Goal: Task Accomplishment & Management: Manage account settings

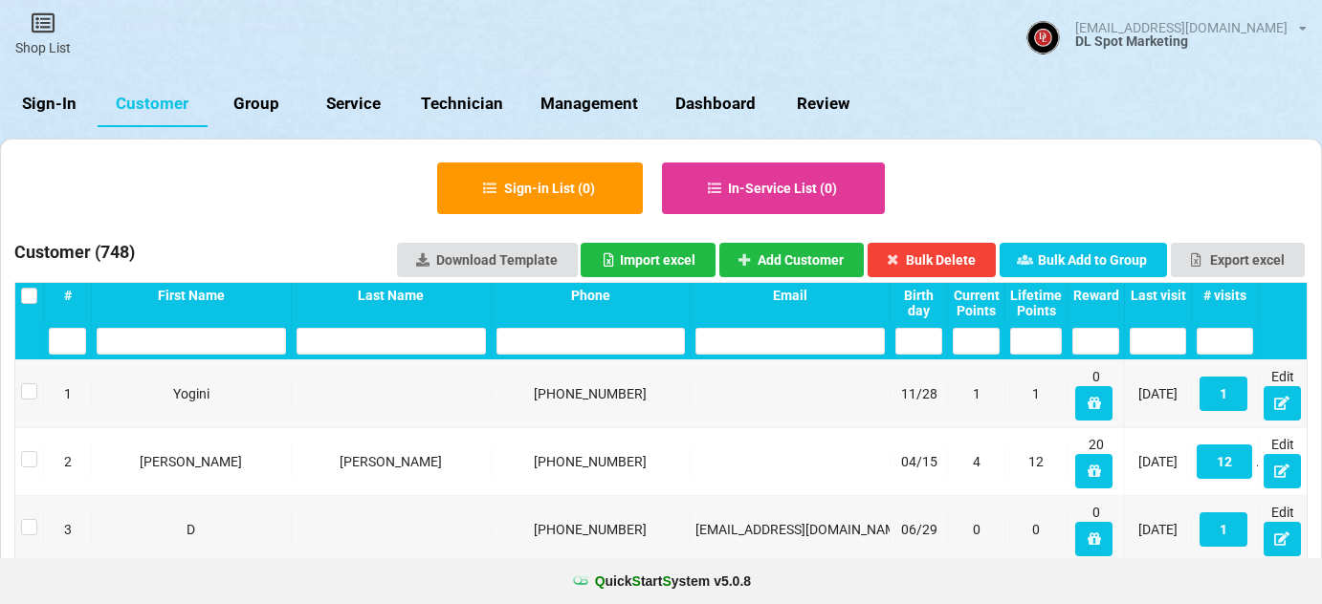
select select "25"
click at [562, 340] on input "text" at bounding box center [590, 341] width 189 height 27
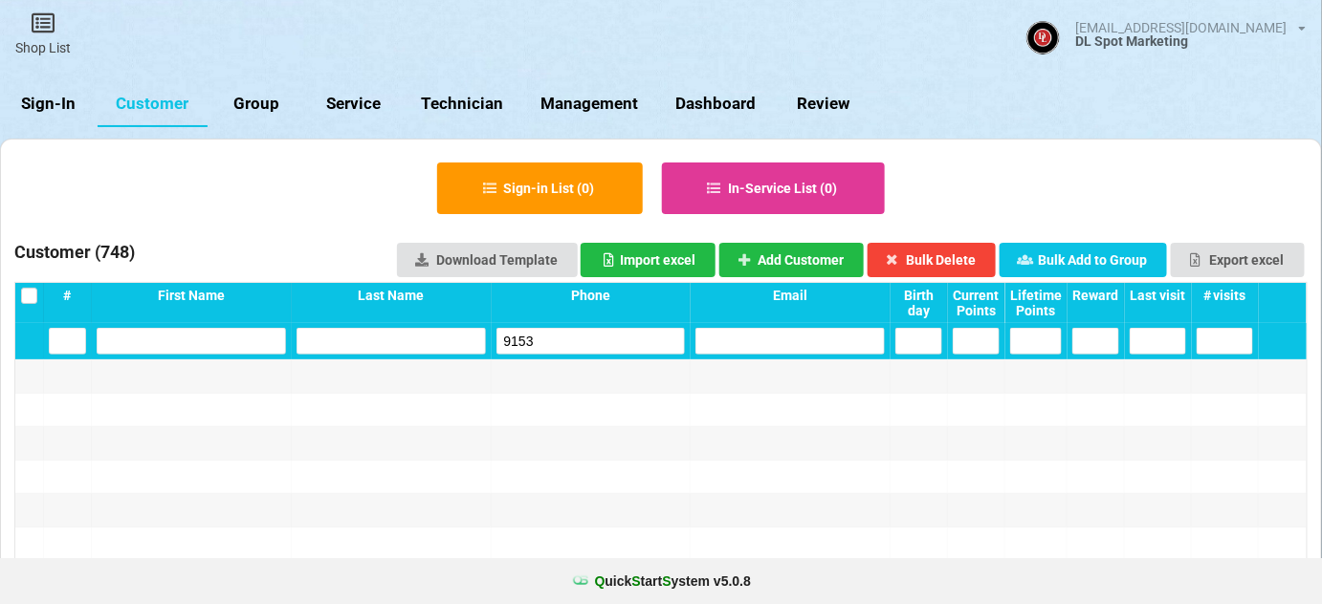
click at [550, 343] on input "9153" at bounding box center [590, 341] width 189 height 27
click at [563, 342] on input "0503" at bounding box center [590, 341] width 189 height 27
click at [590, 343] on input "1797" at bounding box center [590, 341] width 189 height 27
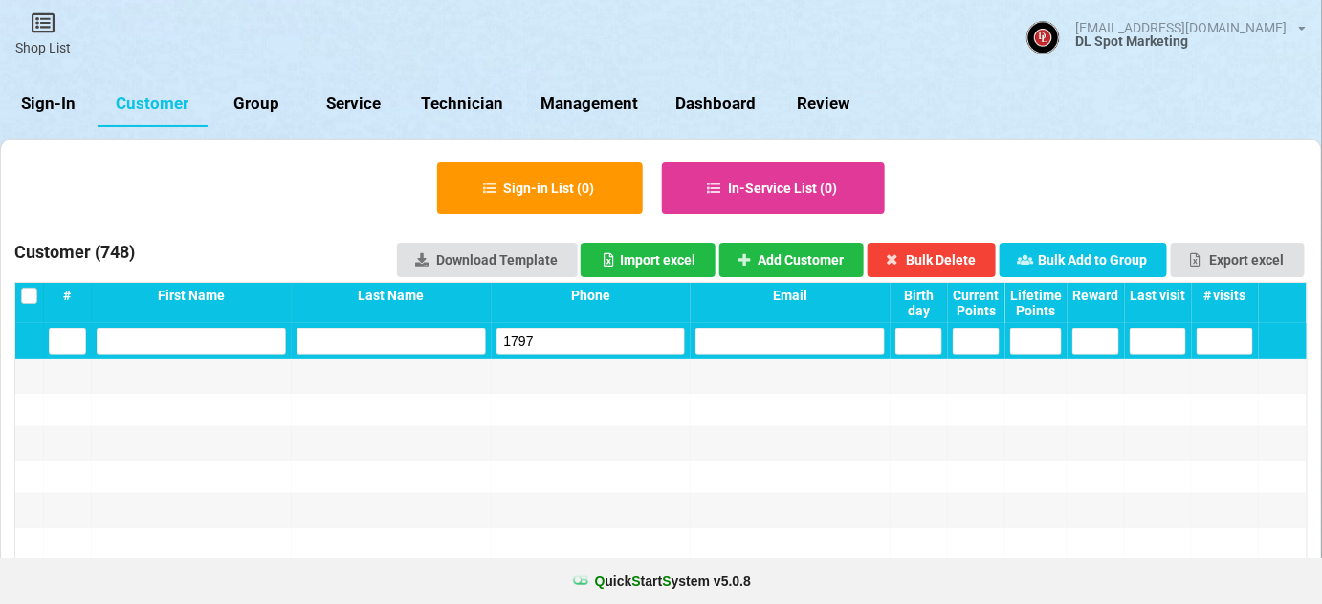
click at [590, 343] on input "1797" at bounding box center [590, 341] width 189 height 27
click at [544, 339] on input "4112" at bounding box center [590, 341] width 189 height 27
click at [557, 341] on input "4119" at bounding box center [590, 341] width 189 height 27
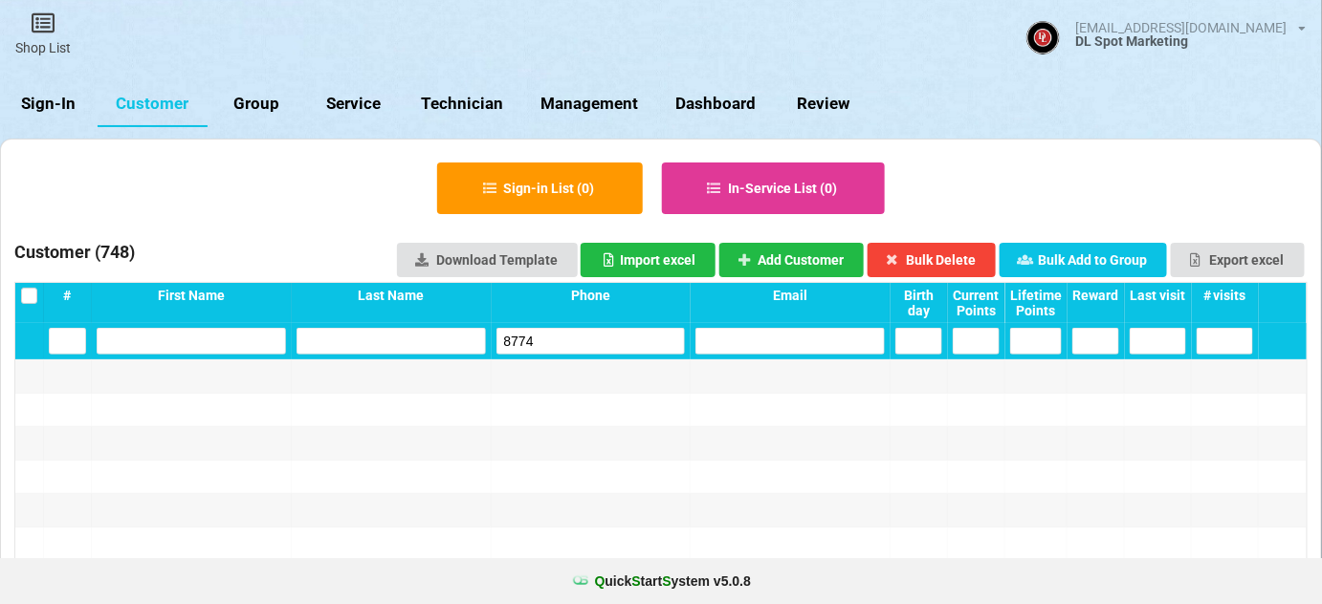
click at [553, 342] on input "8774" at bounding box center [590, 341] width 189 height 27
click at [568, 340] on input "5519" at bounding box center [590, 341] width 189 height 27
click at [587, 340] on input "1648" at bounding box center [590, 341] width 189 height 27
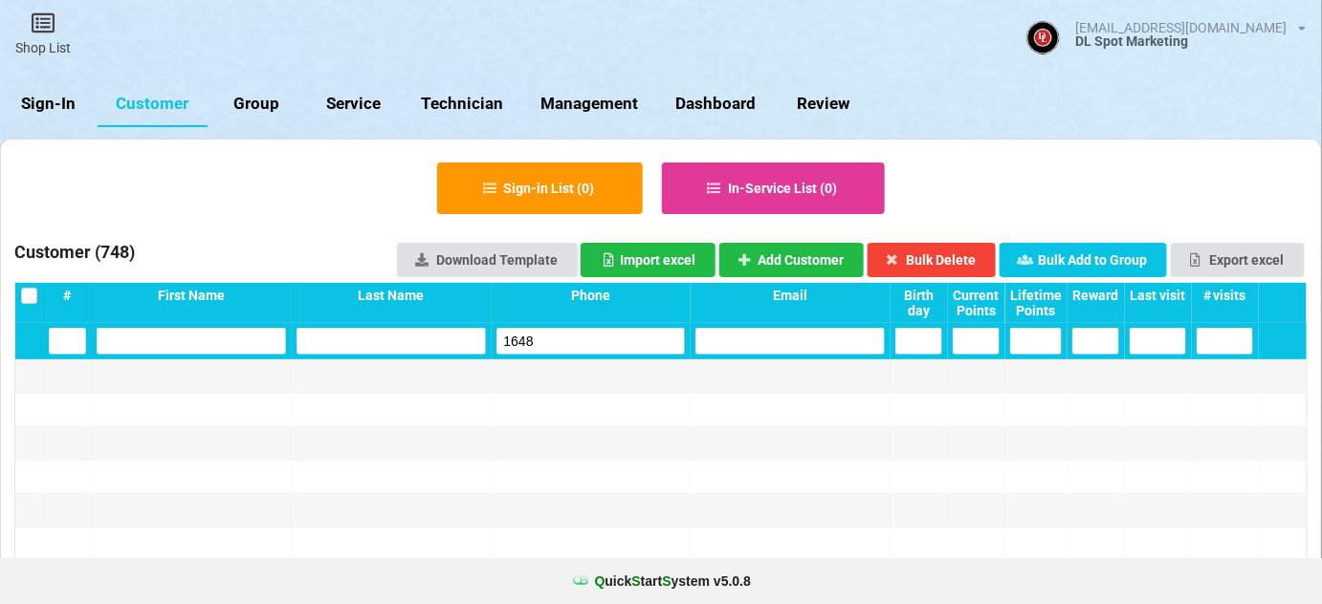
click at [587, 340] on input "1648" at bounding box center [590, 341] width 189 height 27
type input "9101"
click at [39, 91] on link "Sign-In" at bounding box center [49, 104] width 98 height 46
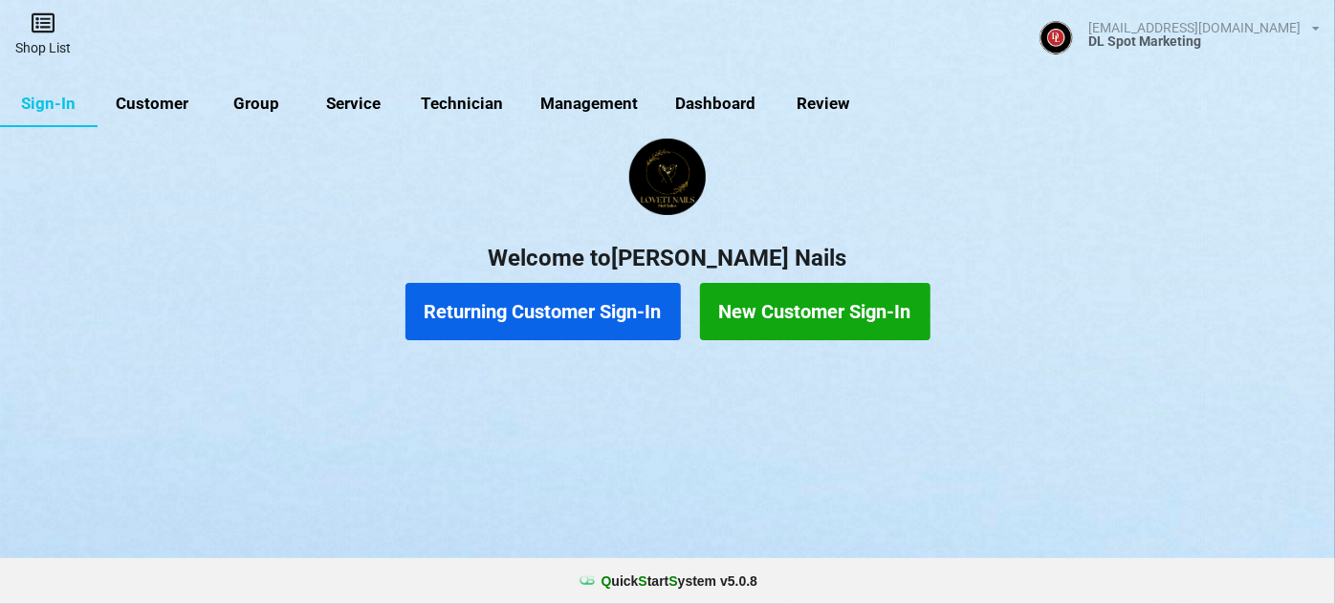
click at [45, 47] on link "Shop List" at bounding box center [43, 34] width 86 height 68
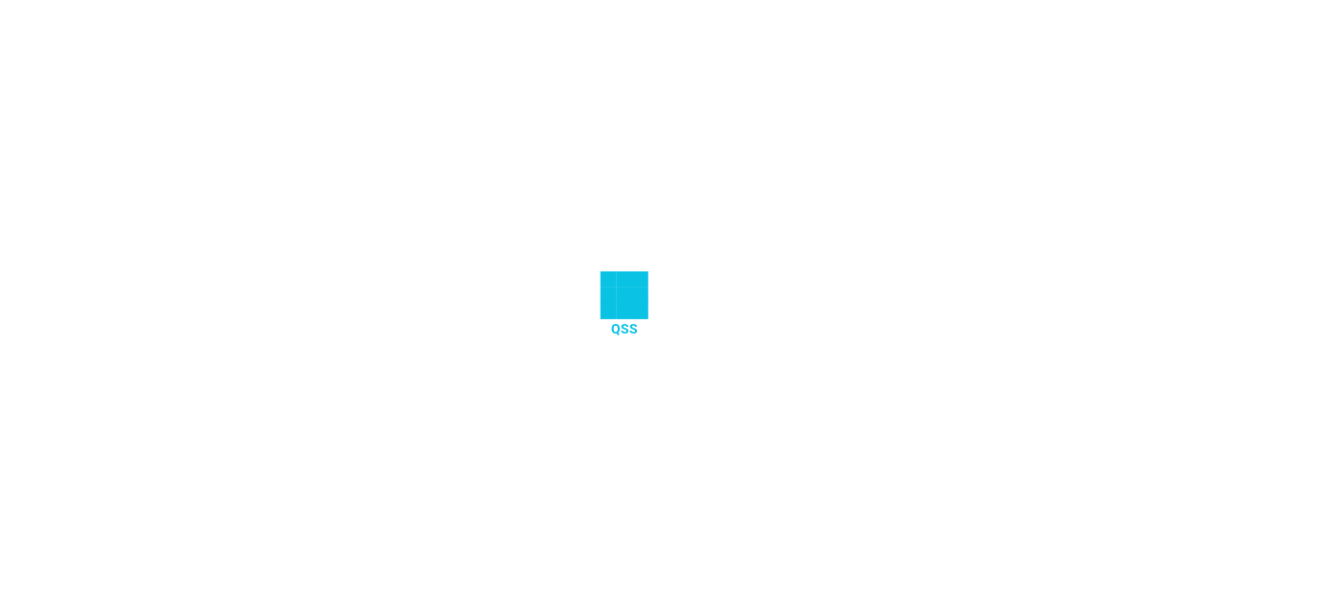
select select "25"
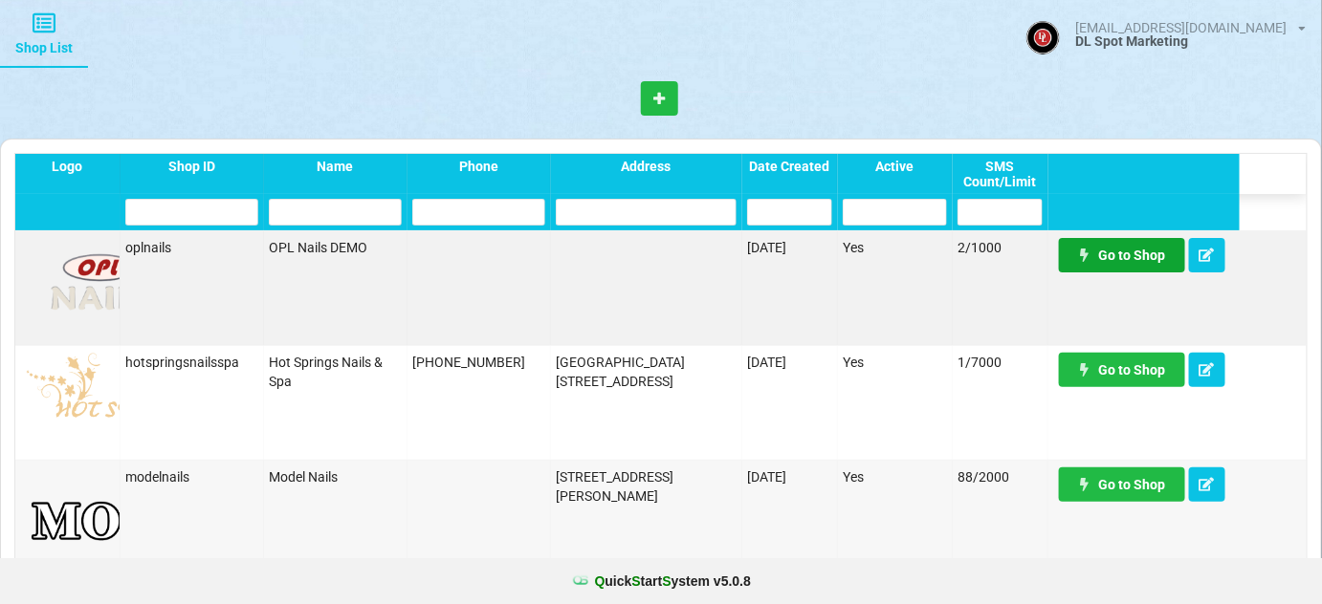
click at [1123, 257] on link "Go to Shop" at bounding box center [1122, 255] width 126 height 34
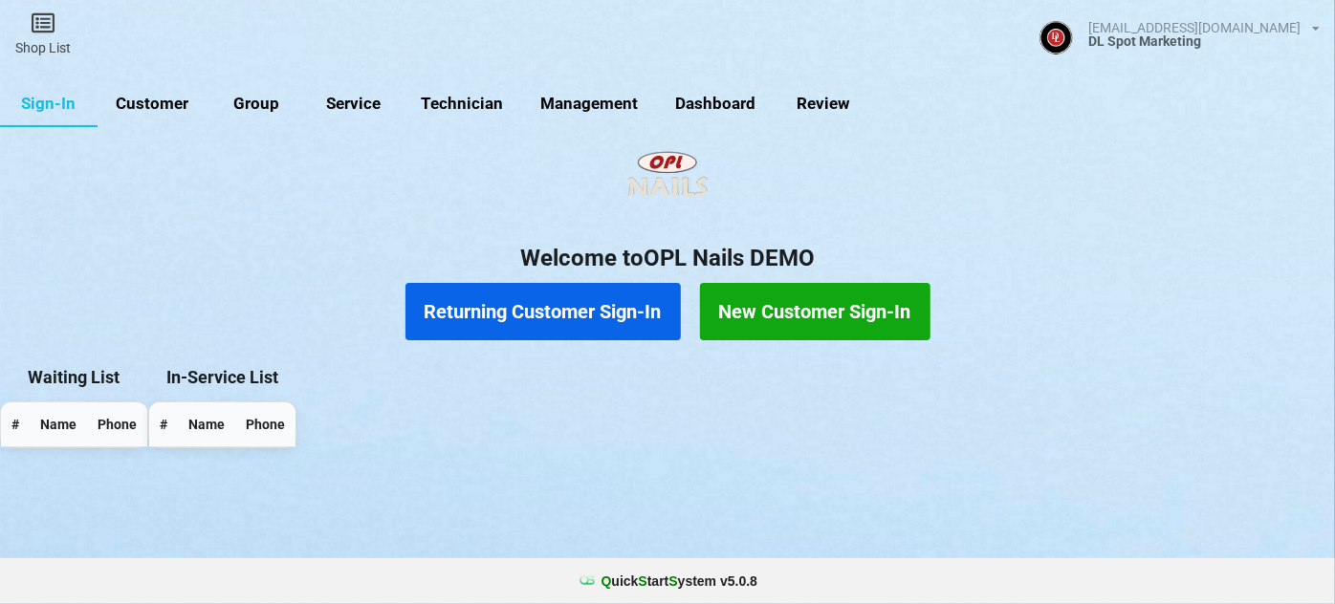
click at [164, 103] on link "Customer" at bounding box center [153, 104] width 110 height 46
select select "25"
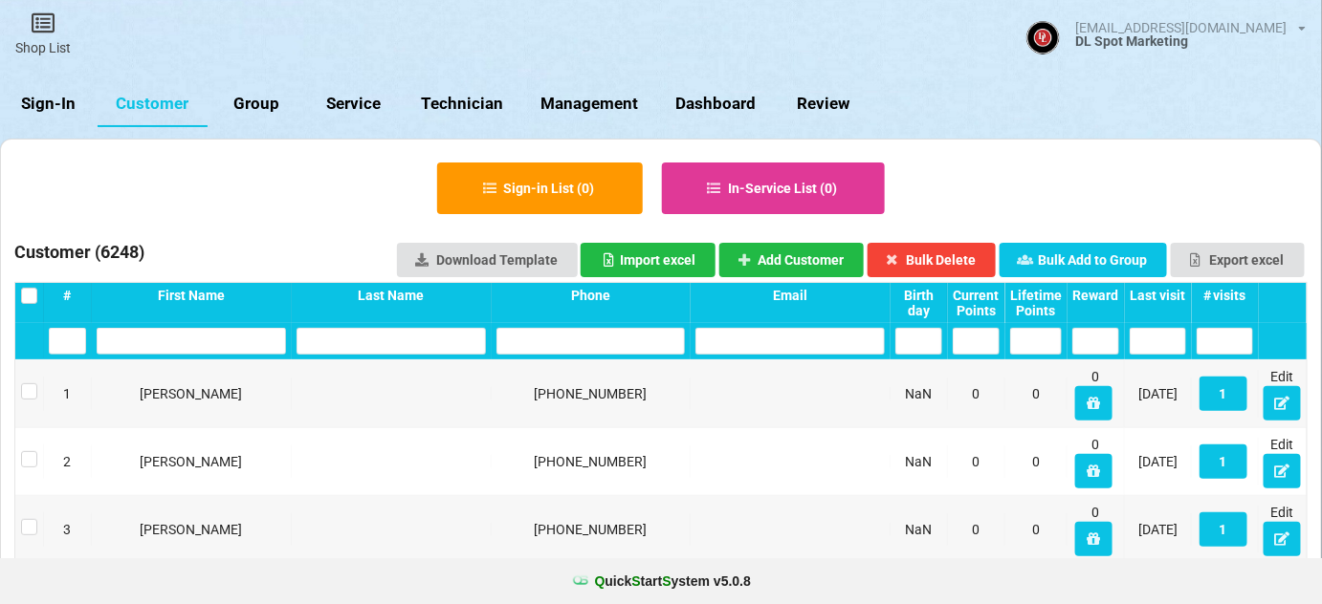
click at [597, 338] on input "text" at bounding box center [590, 341] width 189 height 27
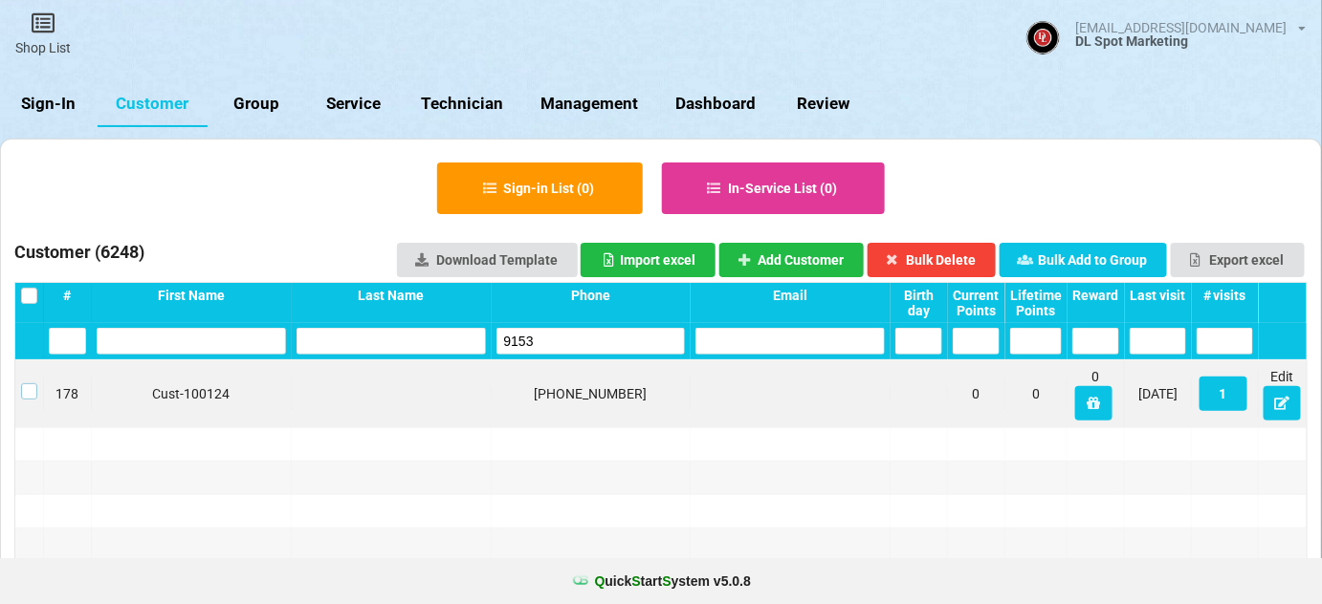
click at [28, 384] on label at bounding box center [29, 384] width 16 height 0
click at [971, 256] on button "Bulk Delete" at bounding box center [931, 260] width 129 height 34
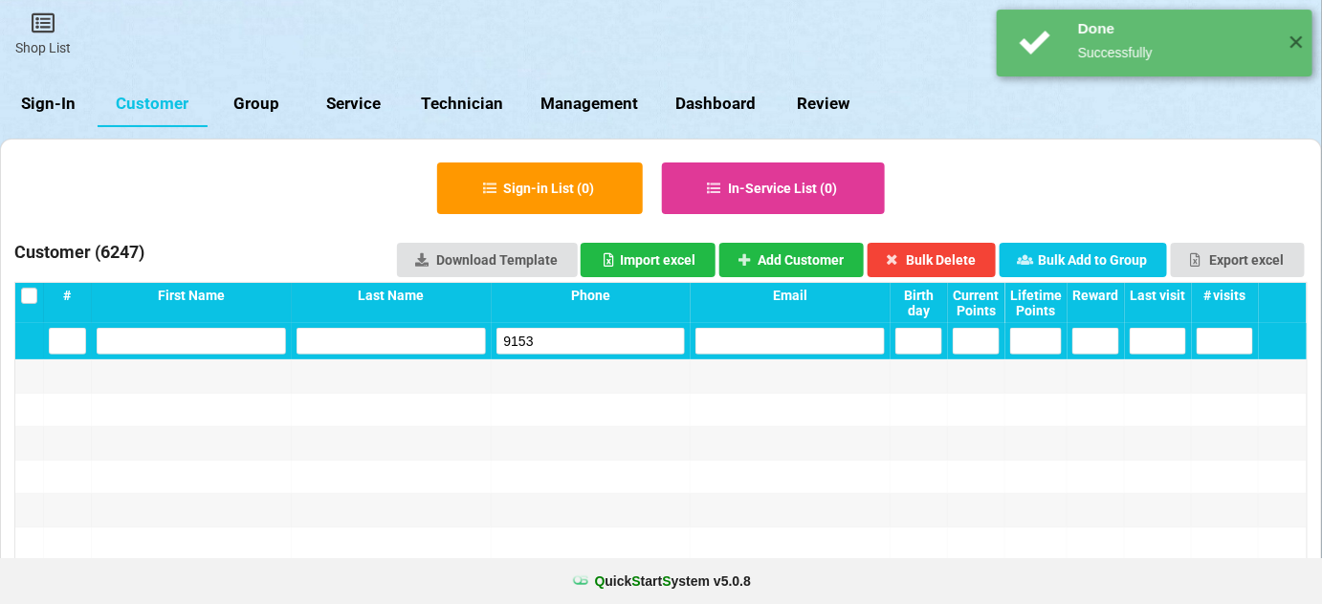
click at [550, 336] on input "9153" at bounding box center [590, 341] width 189 height 27
click at [551, 336] on input "9153" at bounding box center [590, 341] width 189 height 27
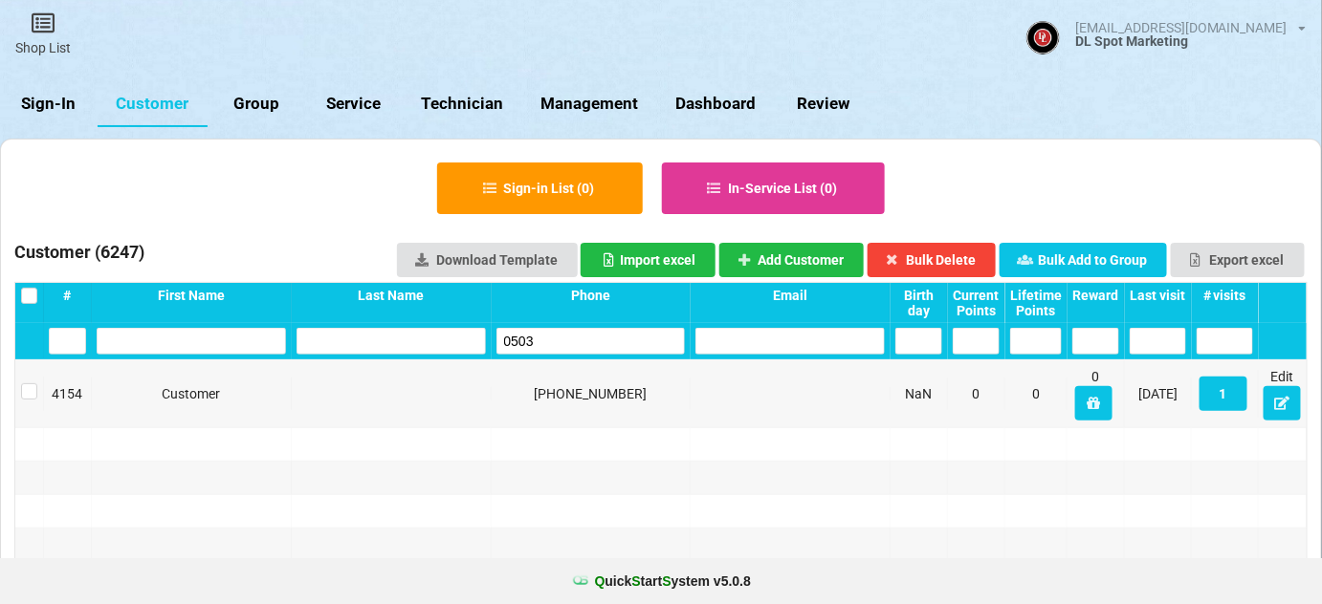
click at [573, 344] on input "0503" at bounding box center [590, 341] width 189 height 27
click at [573, 345] on input "0503" at bounding box center [590, 341] width 189 height 27
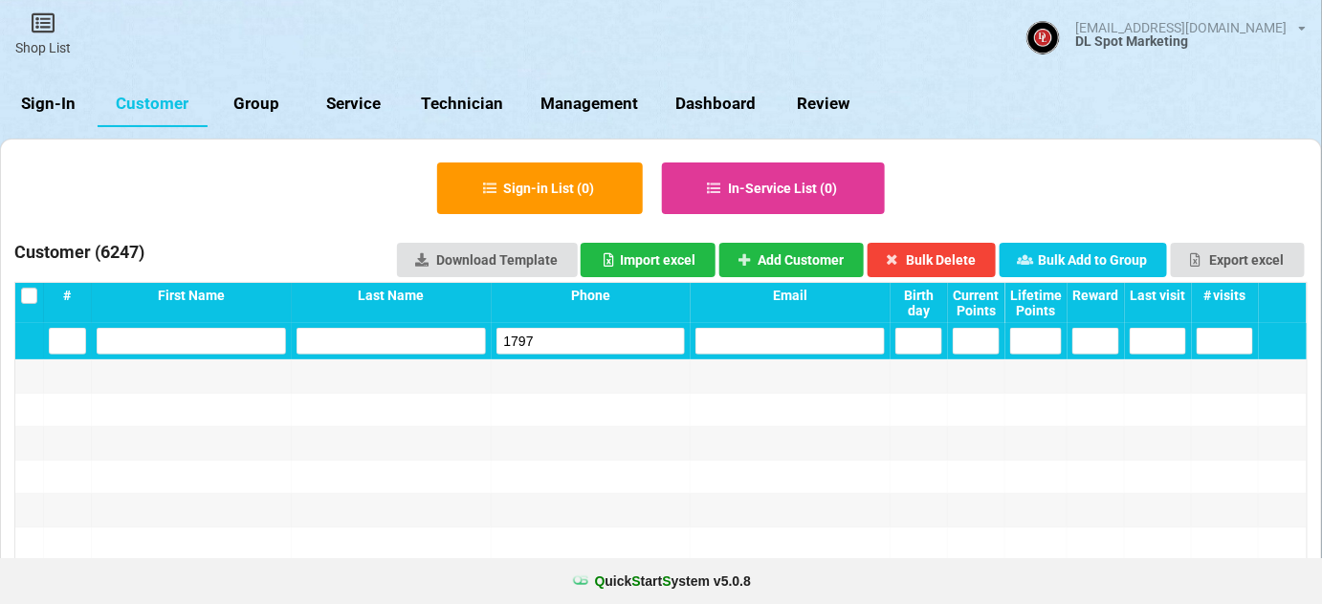
click at [543, 340] on input "1797" at bounding box center [590, 341] width 189 height 27
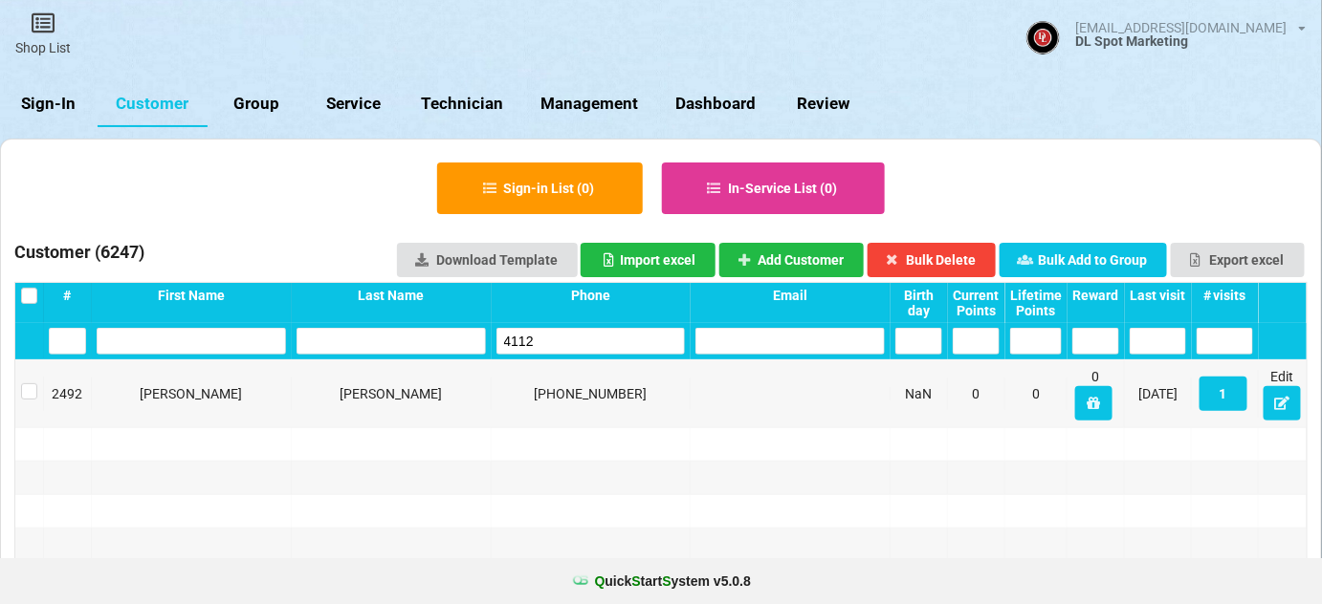
click at [577, 342] on input "4112" at bounding box center [590, 341] width 189 height 27
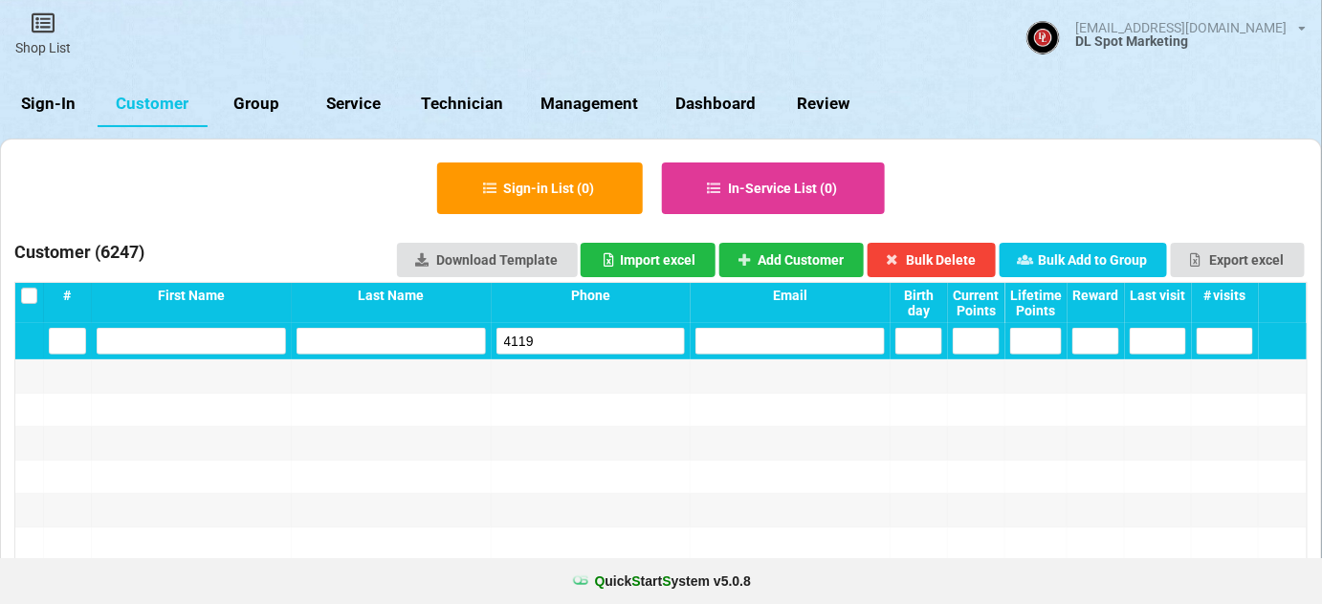
click at [550, 342] on input "4119" at bounding box center [590, 341] width 189 height 27
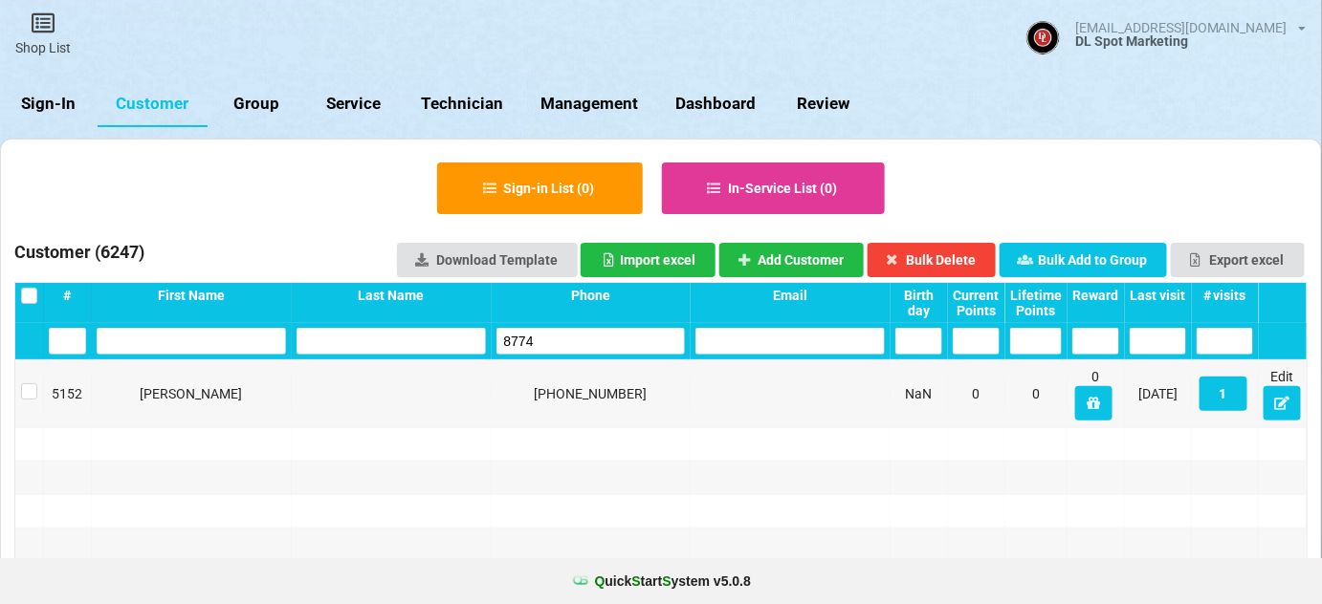
click at [596, 344] on input "8774" at bounding box center [590, 341] width 189 height 27
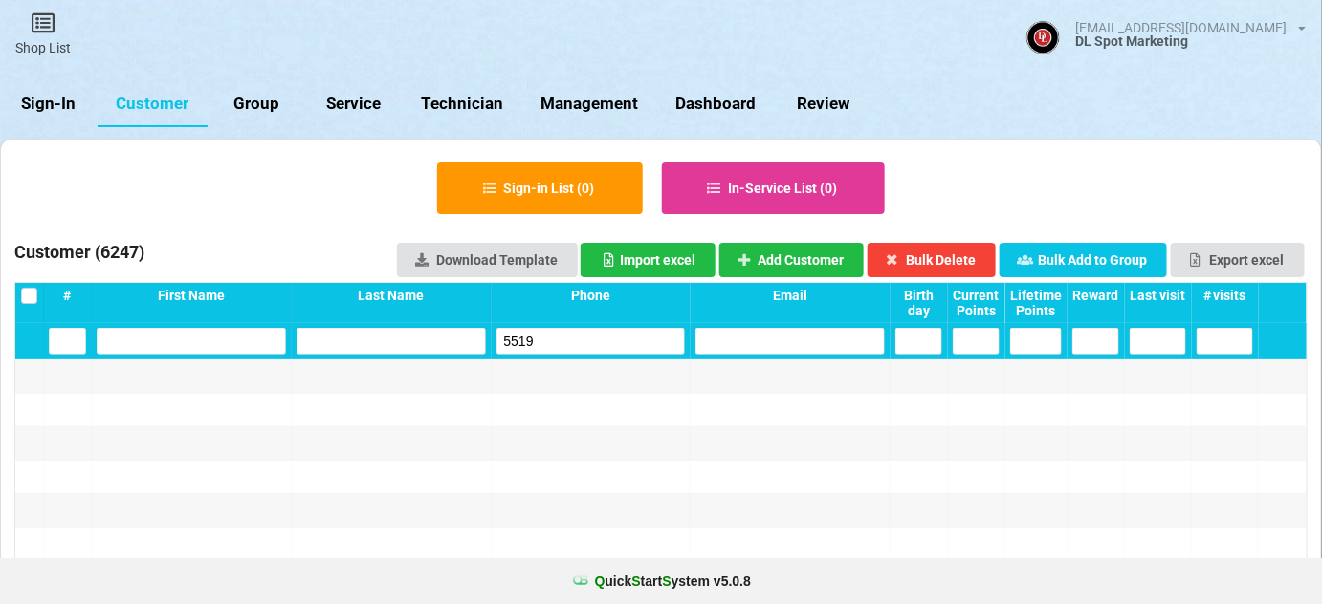
click at [582, 336] on input "5519" at bounding box center [590, 341] width 189 height 27
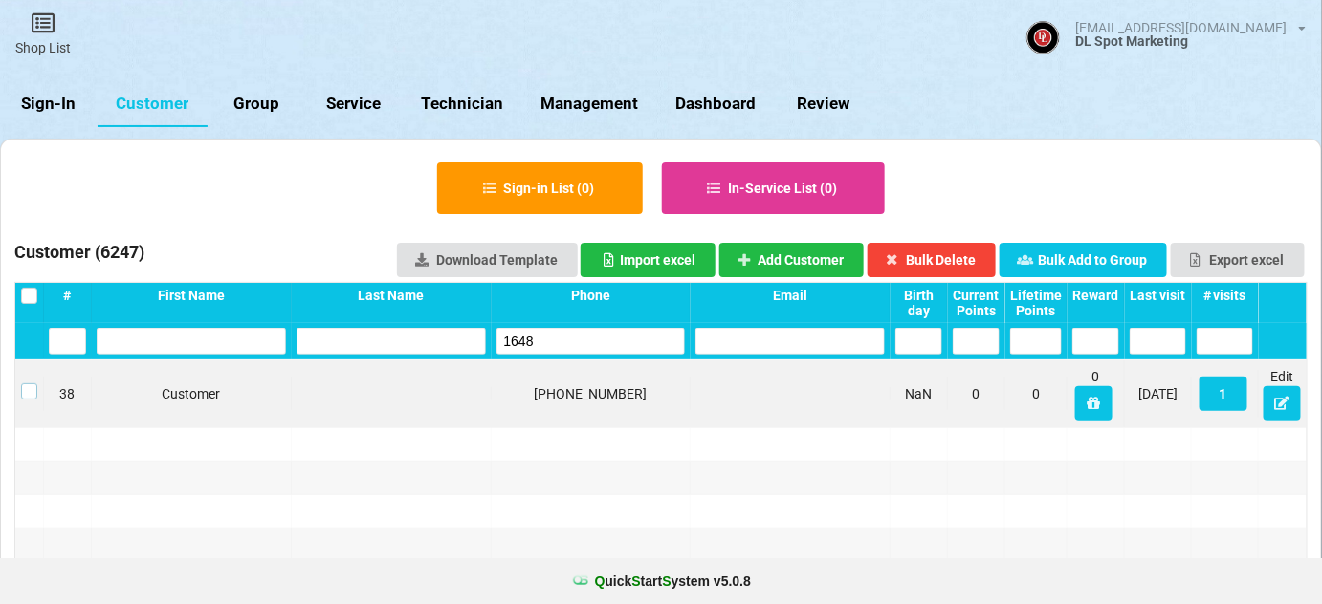
click at [26, 384] on label at bounding box center [29, 384] width 16 height 0
click at [965, 262] on button "Bulk Delete" at bounding box center [931, 260] width 129 height 34
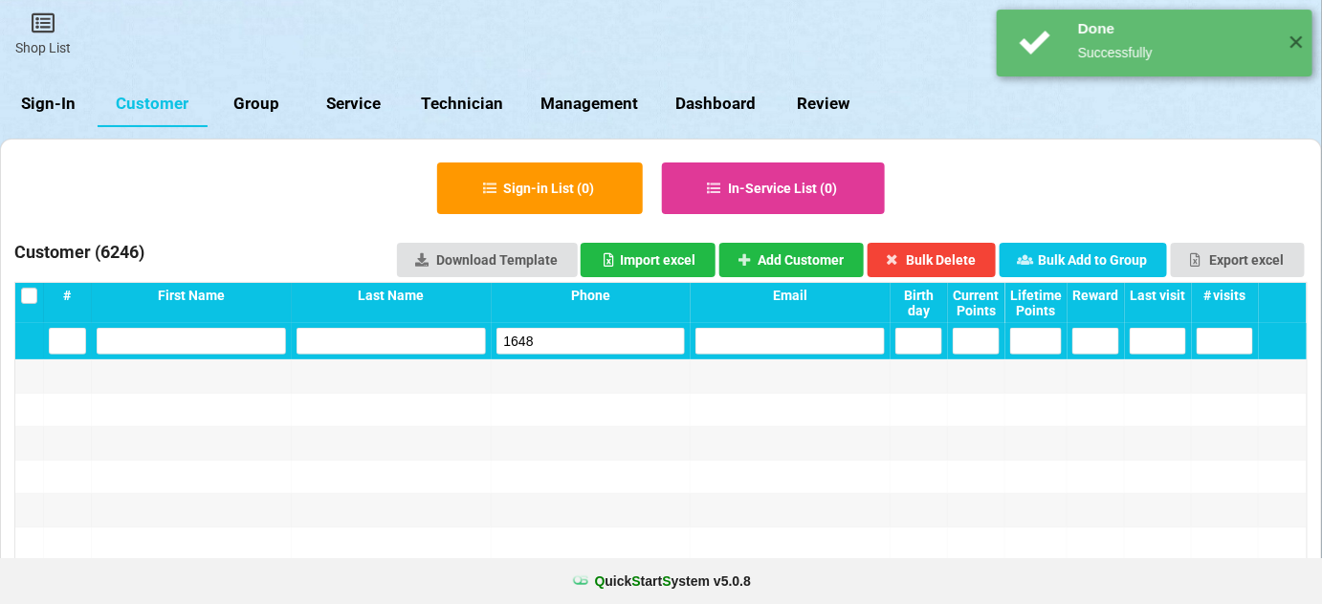
click at [551, 340] on input "1648" at bounding box center [590, 341] width 189 height 27
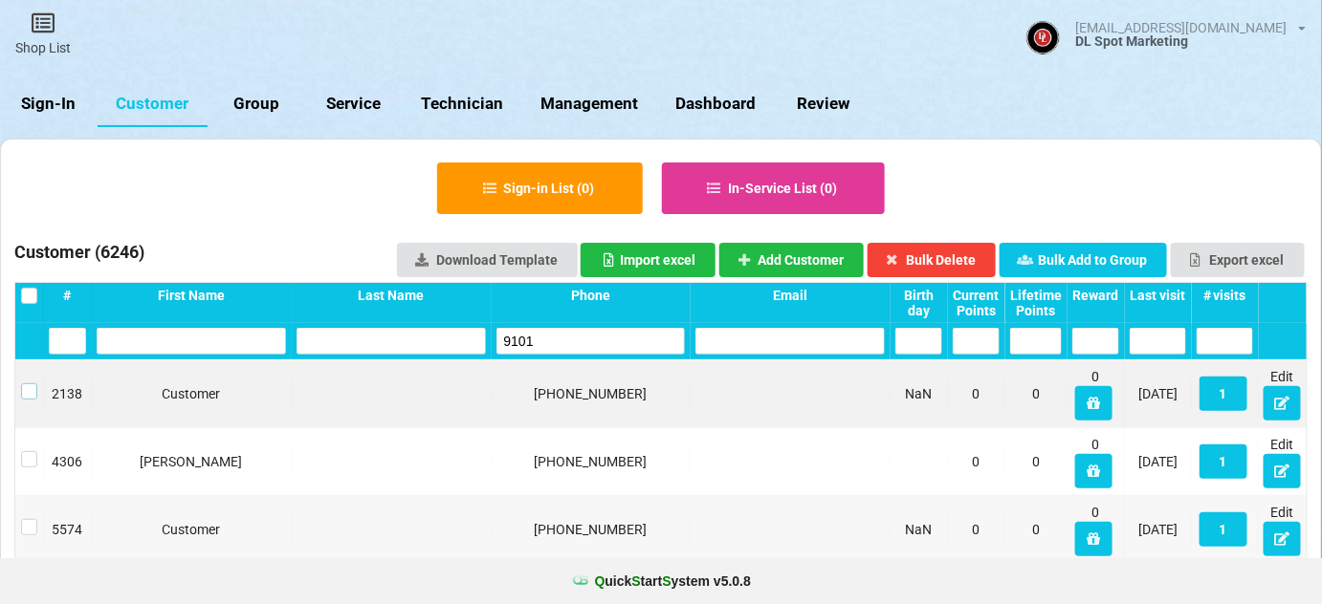
click at [31, 384] on label at bounding box center [29, 384] width 16 height 0
click at [955, 263] on button "Bulk Delete" at bounding box center [931, 260] width 129 height 34
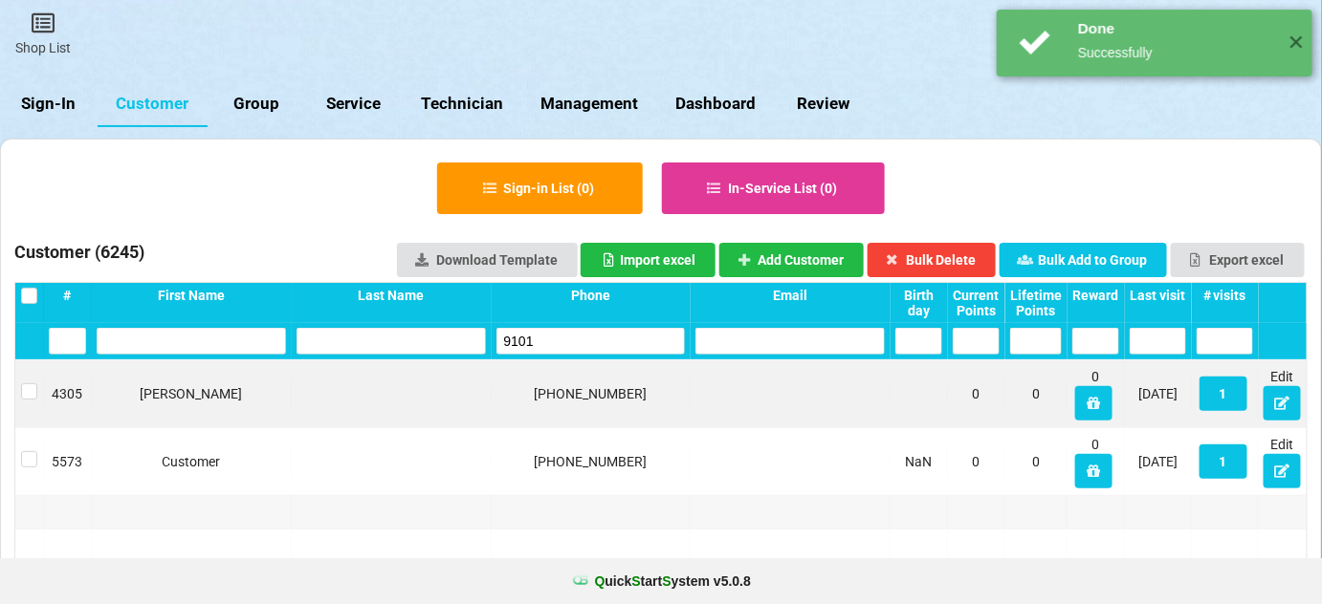
click at [567, 347] on input "9101" at bounding box center [590, 341] width 189 height 27
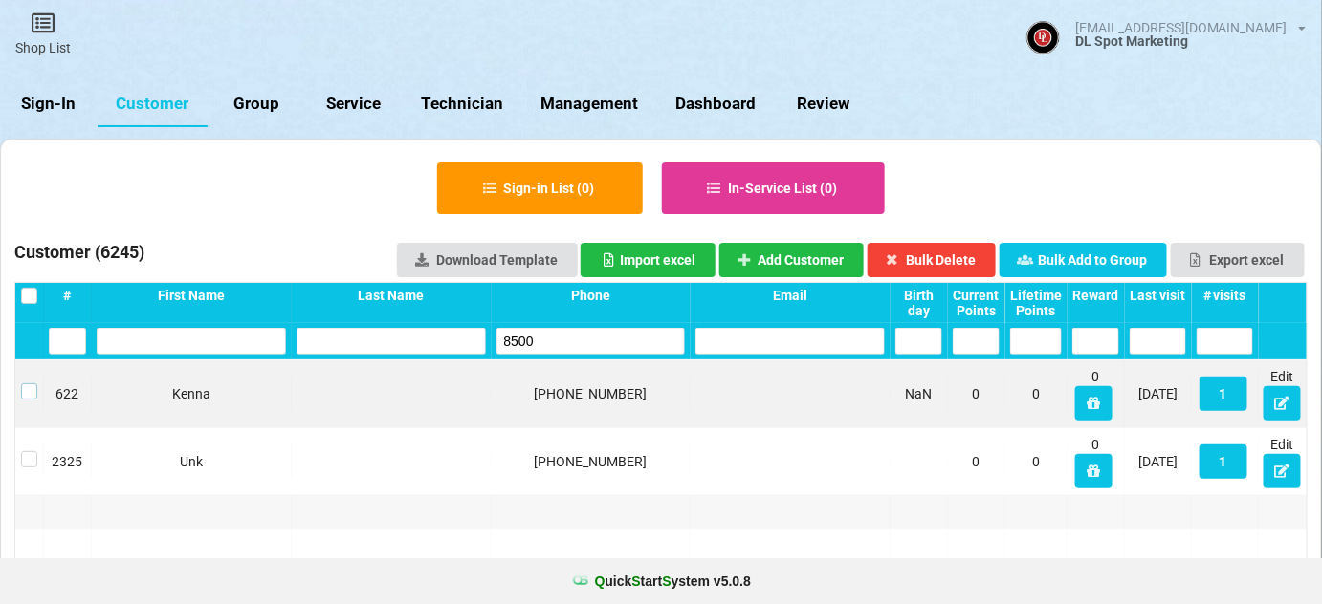
click at [28, 384] on label at bounding box center [29, 384] width 16 height 0
click at [969, 256] on button "Bulk Delete" at bounding box center [931, 260] width 129 height 34
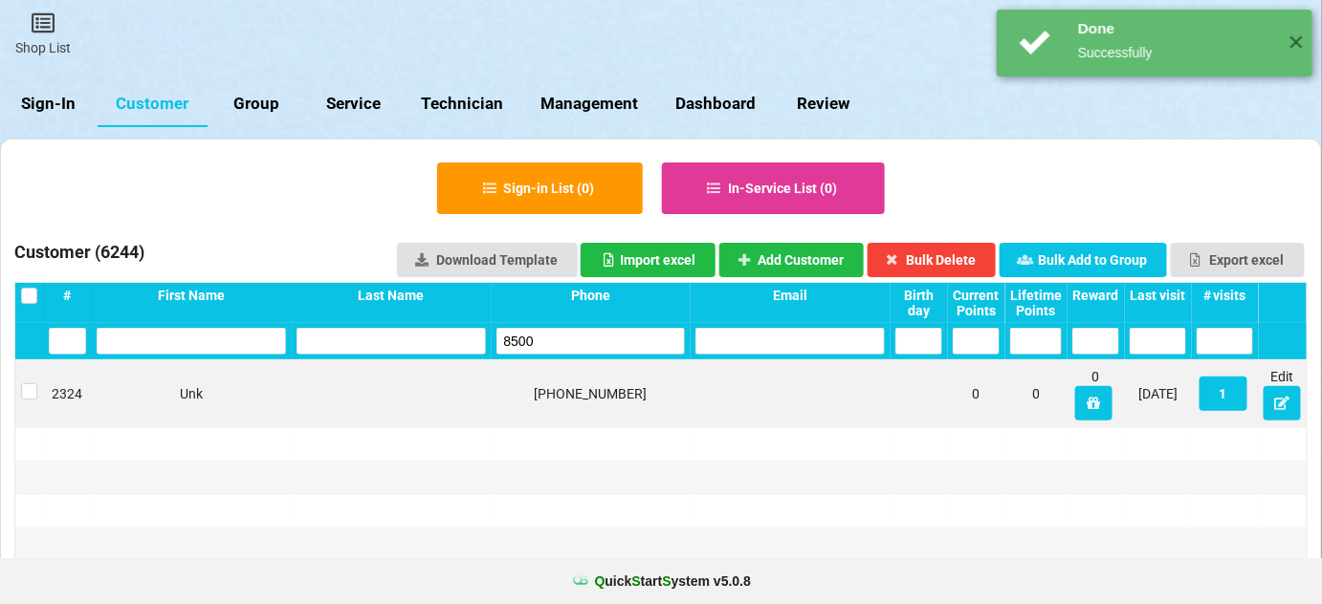
click at [564, 344] on input "8500" at bounding box center [590, 341] width 189 height 27
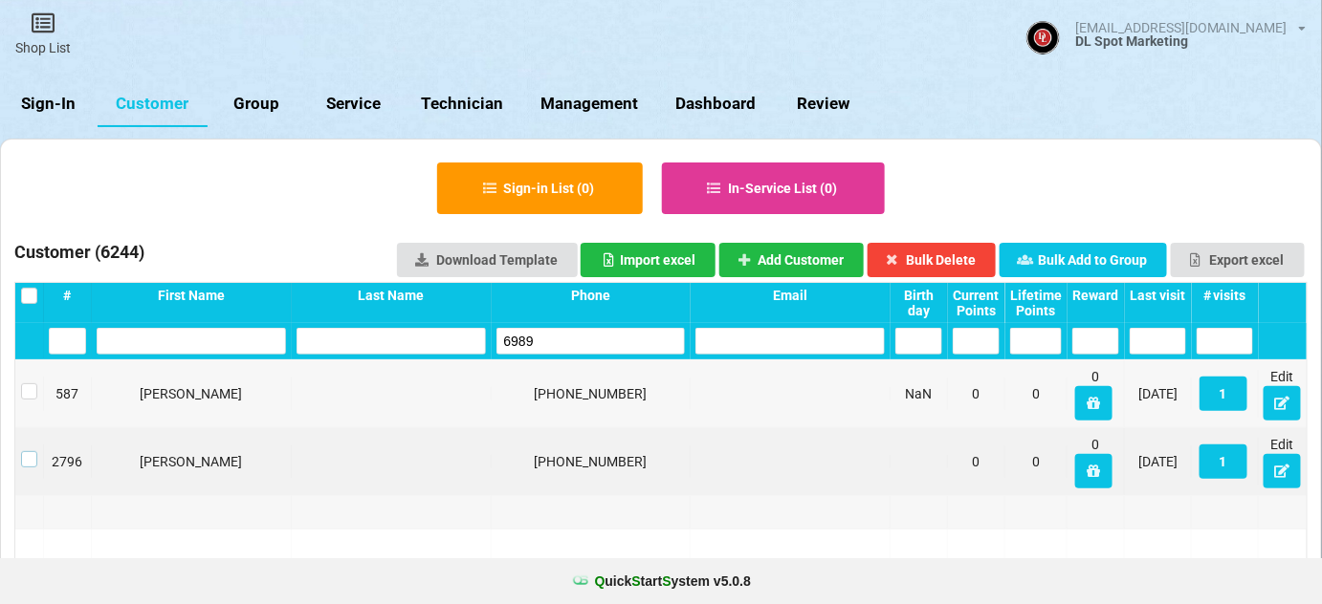
click at [30, 451] on label at bounding box center [29, 451] width 16 height 0
click at [943, 264] on button "Bulk Delete" at bounding box center [931, 260] width 129 height 34
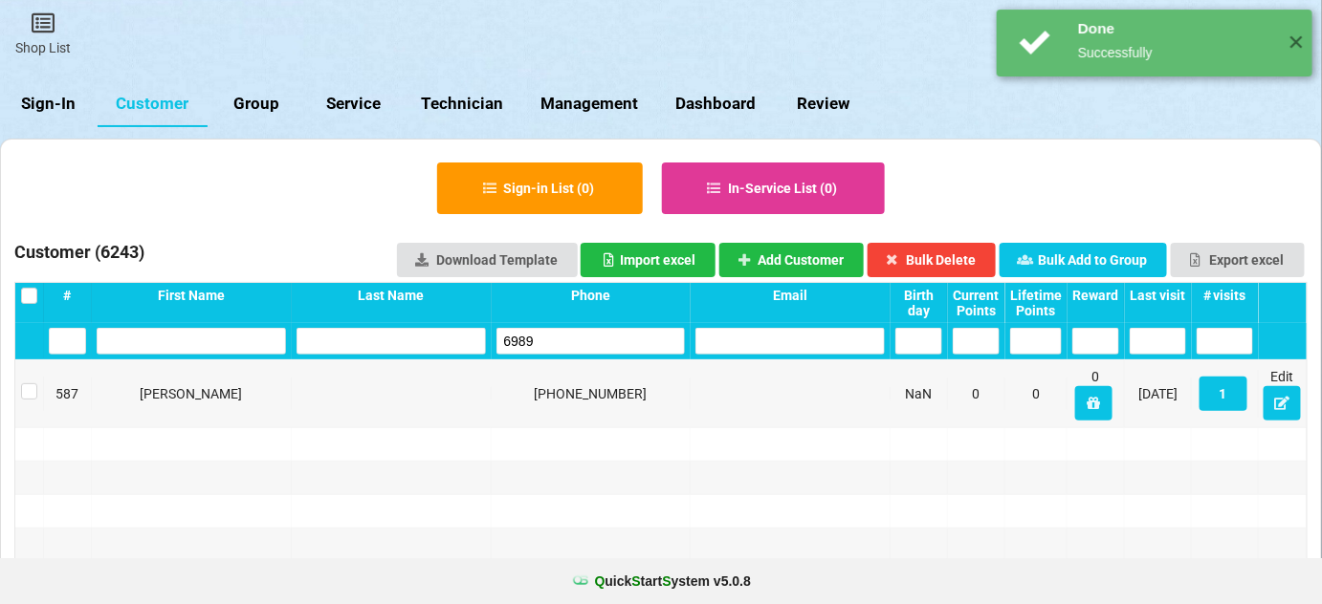
click at [555, 340] on input "6989" at bounding box center [590, 341] width 189 height 27
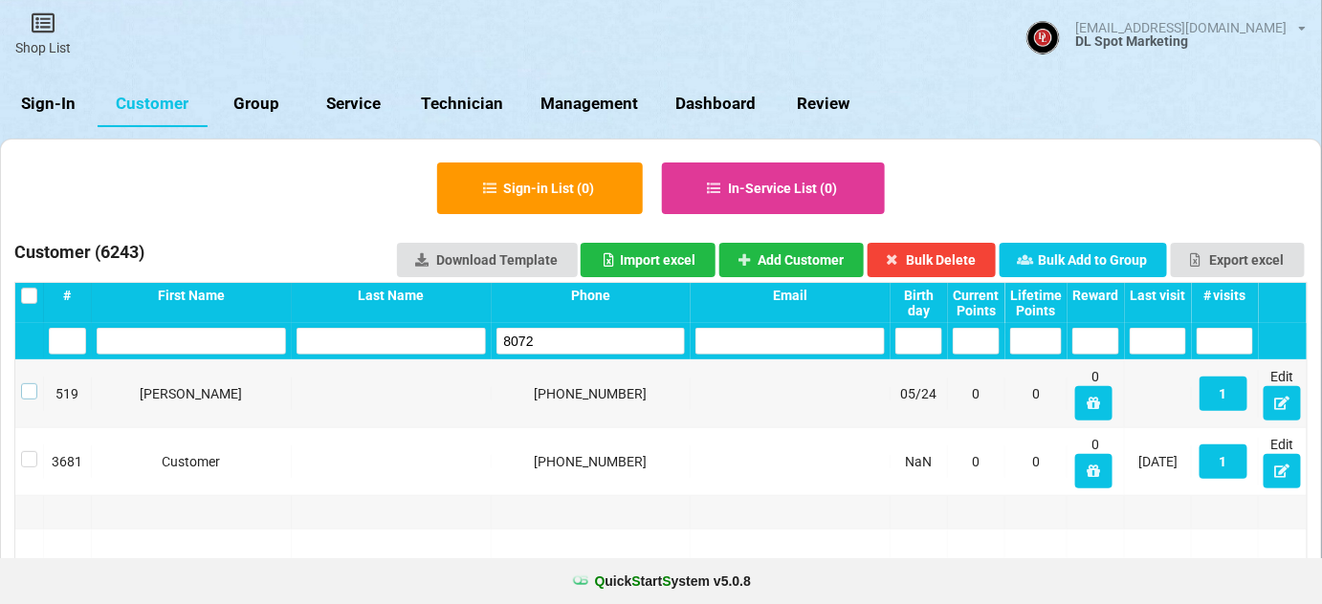
click at [26, 384] on label at bounding box center [29, 384] width 16 height 0
click at [965, 262] on button "Bulk Delete" at bounding box center [931, 260] width 129 height 34
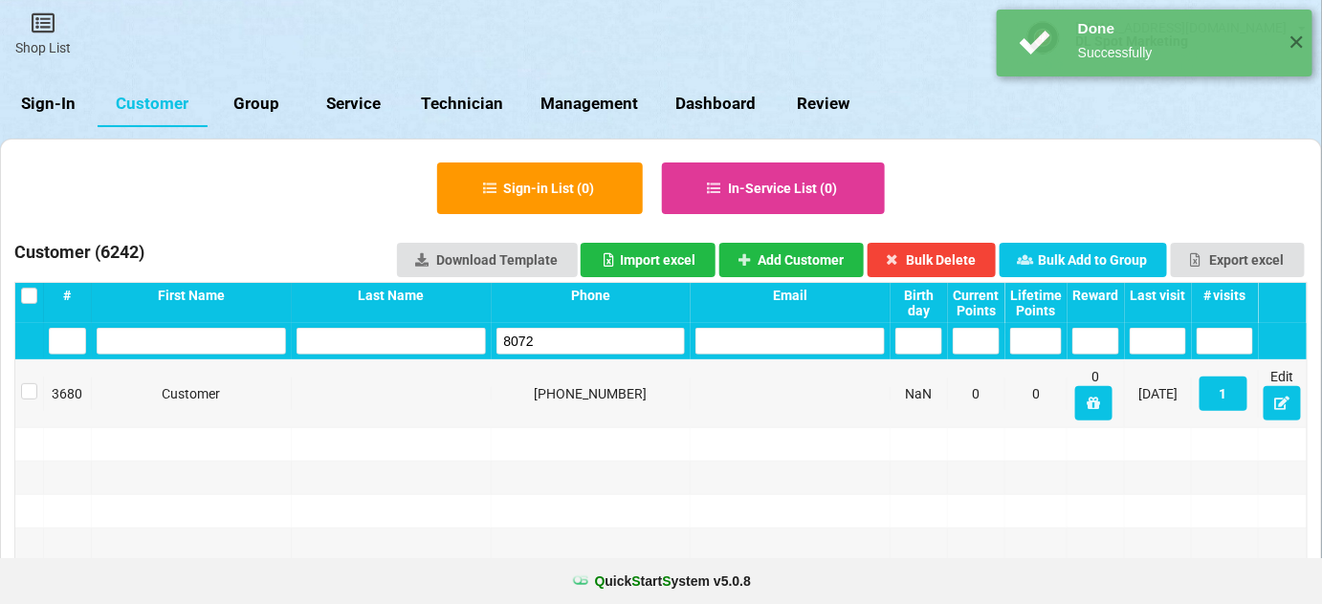
click at [559, 331] on input "8072" at bounding box center [590, 341] width 189 height 27
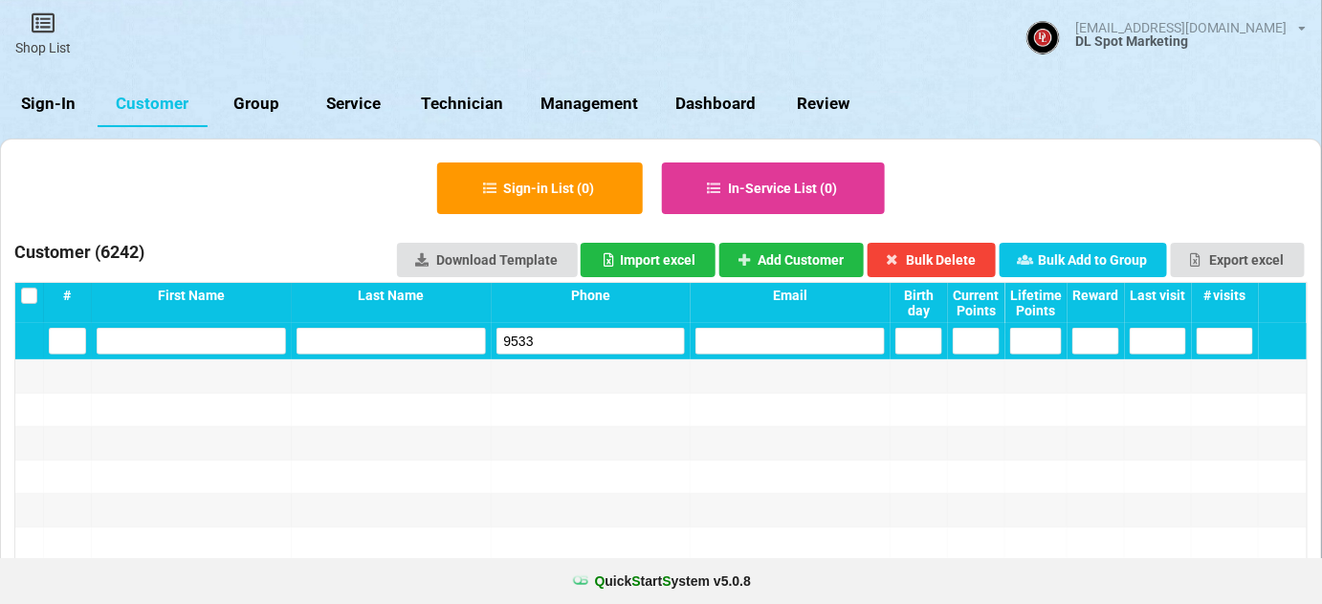
click at [577, 346] on input "9533" at bounding box center [590, 341] width 189 height 27
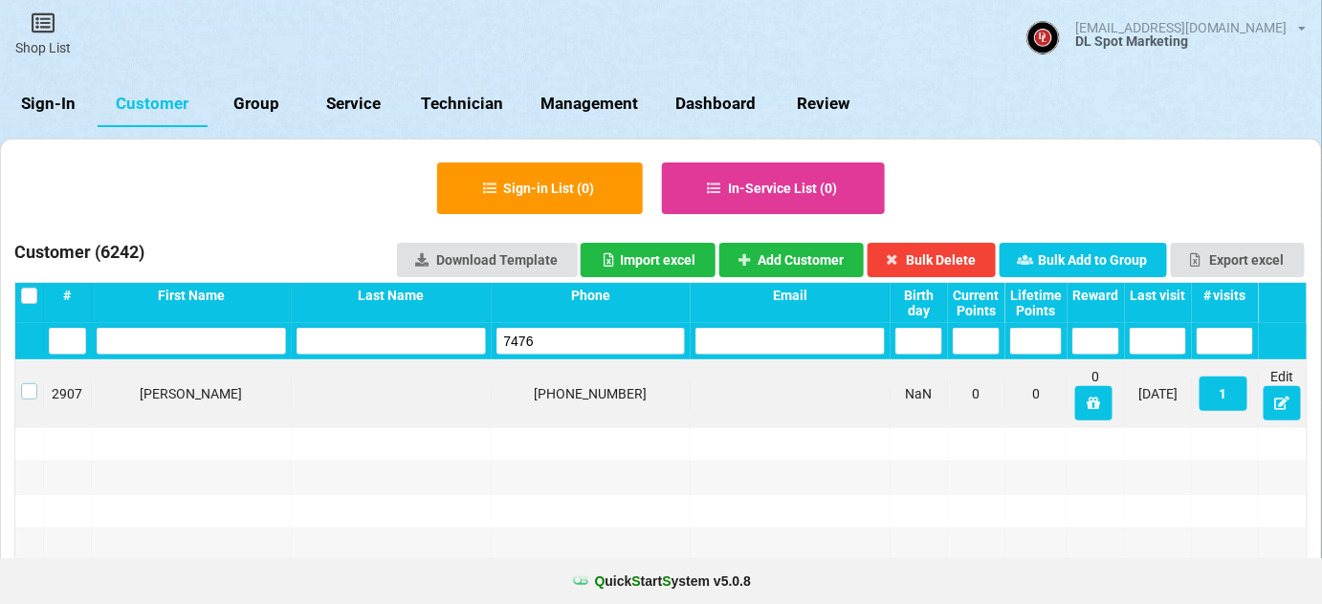
click at [30, 384] on label at bounding box center [29, 384] width 16 height 0
click at [980, 261] on button "Bulk Delete" at bounding box center [931, 260] width 129 height 34
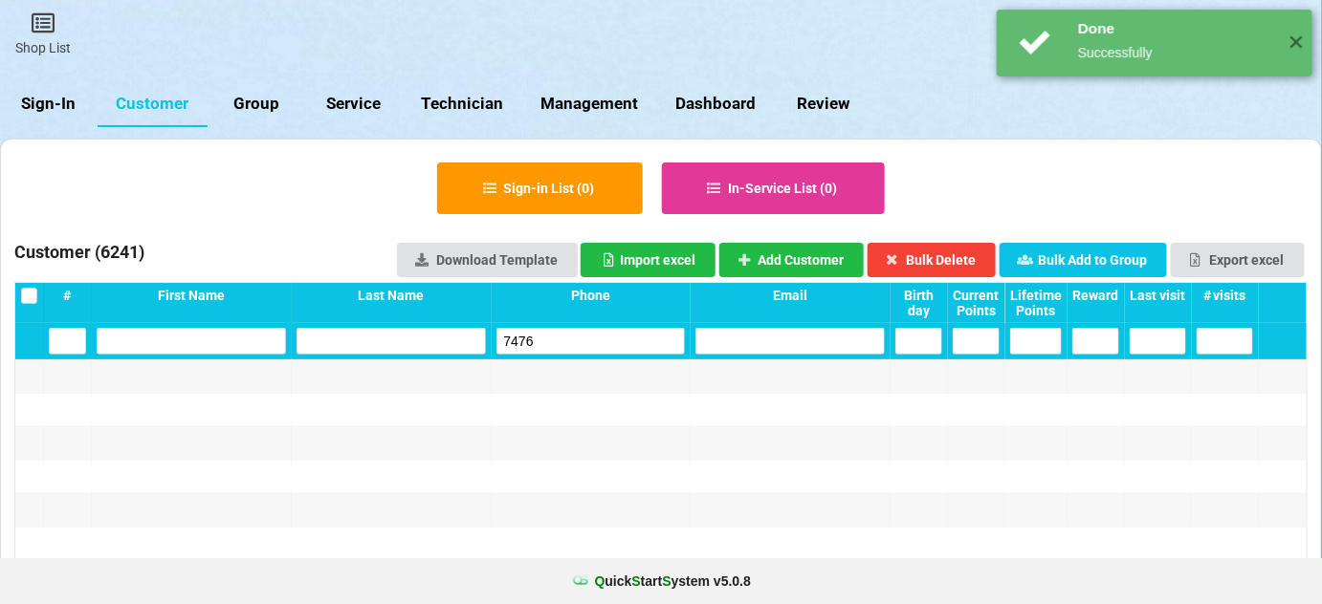
click at [562, 347] on input "7476" at bounding box center [590, 341] width 189 height 27
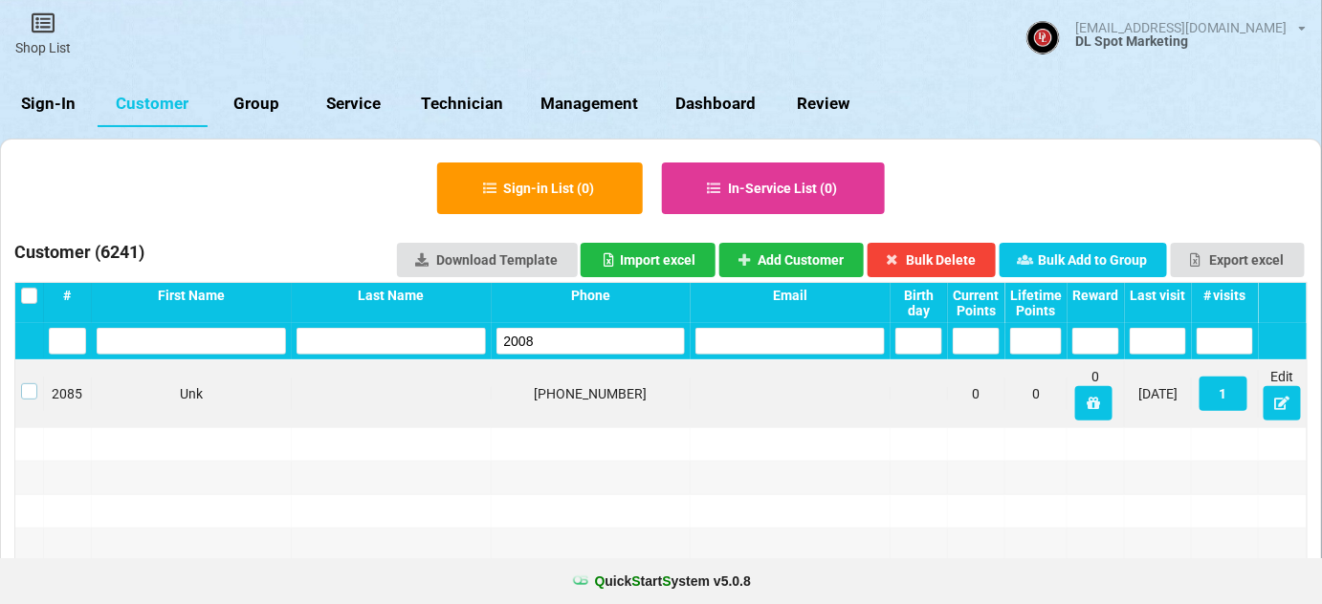
click at [32, 384] on label at bounding box center [29, 384] width 16 height 0
click at [940, 265] on button "Bulk Delete" at bounding box center [931, 260] width 129 height 34
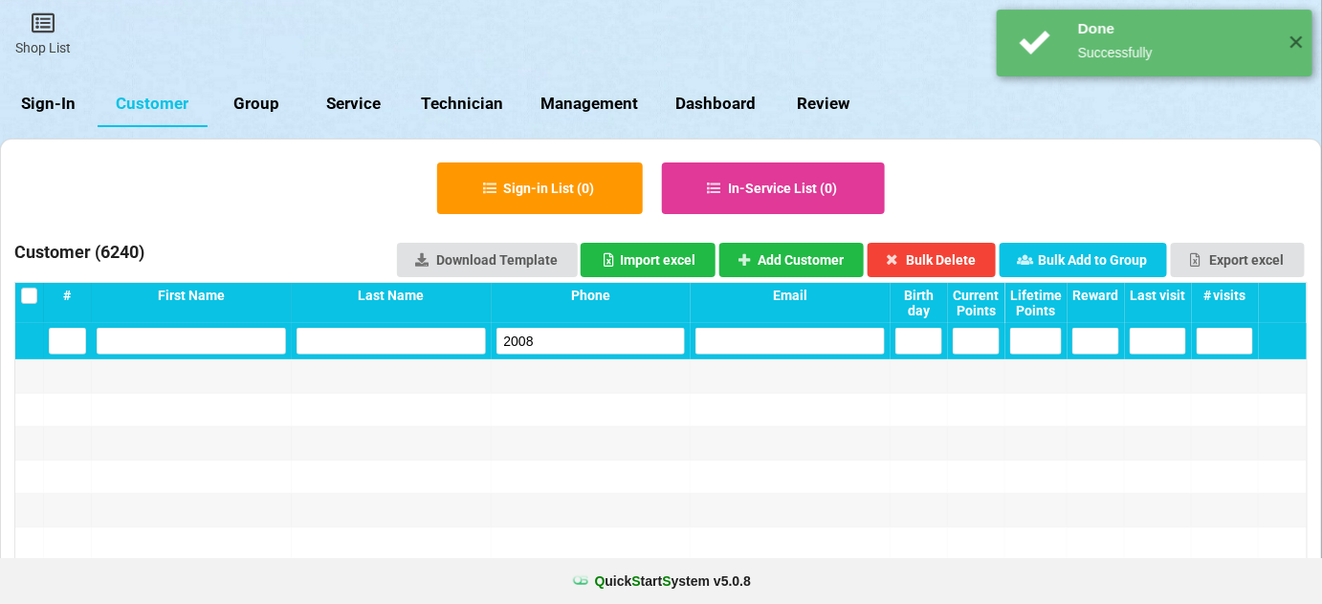
click at [548, 332] on input "2008" at bounding box center [590, 341] width 189 height 27
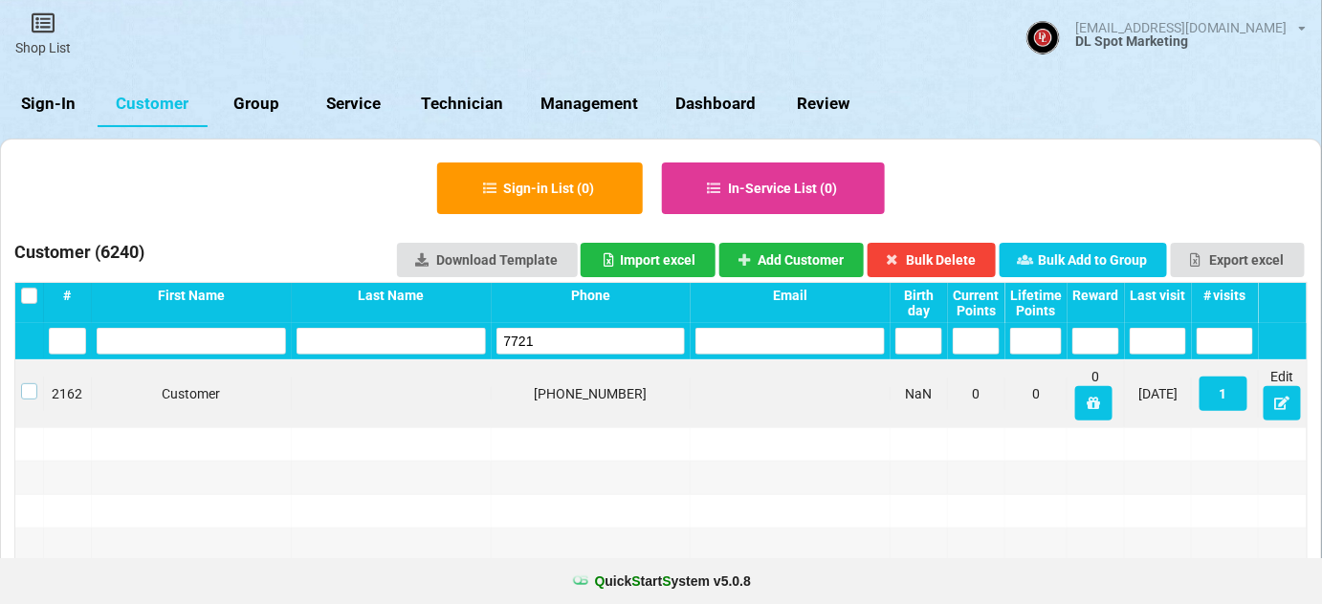
click at [31, 384] on label at bounding box center [29, 384] width 16 height 0
click at [961, 258] on button "Bulk Delete" at bounding box center [931, 260] width 129 height 34
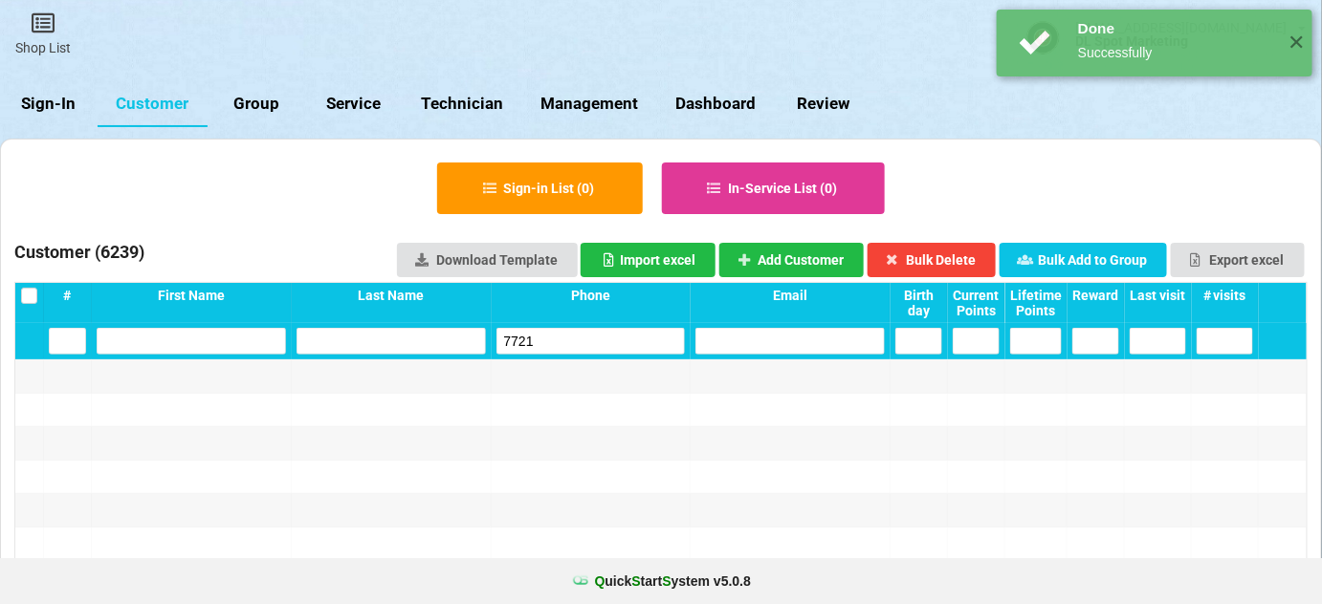
click at [543, 348] on input "7721" at bounding box center [590, 341] width 189 height 27
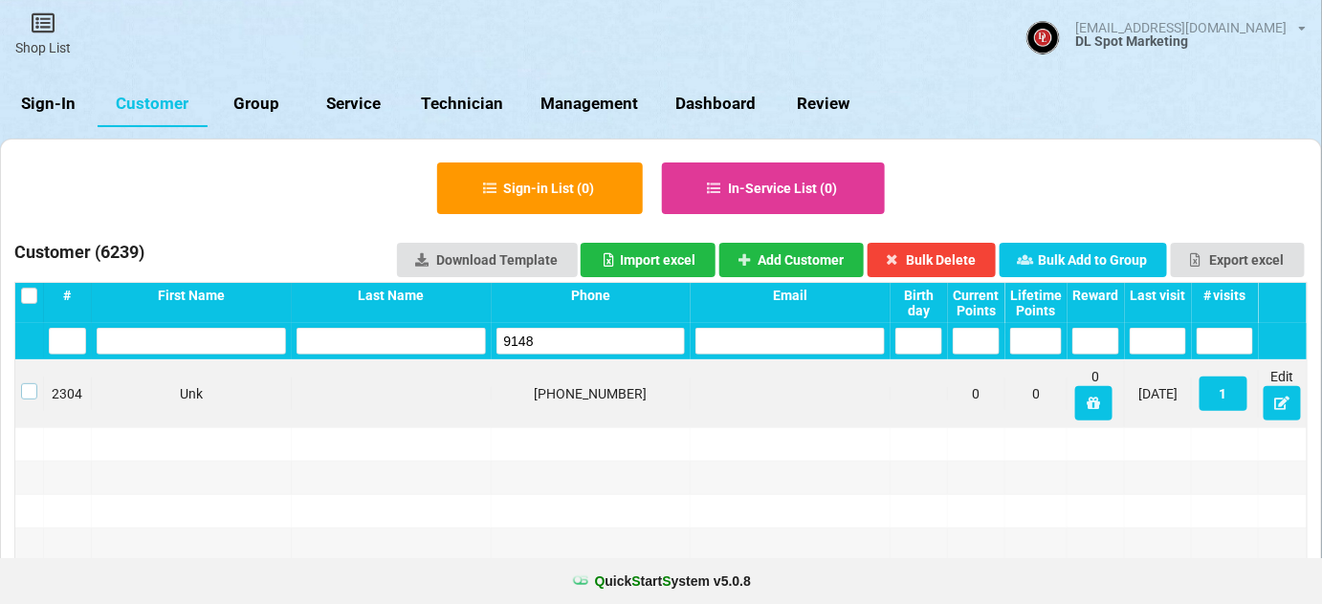
click at [30, 384] on label at bounding box center [29, 384] width 16 height 0
click at [959, 262] on button "Bulk Delete" at bounding box center [931, 260] width 129 height 34
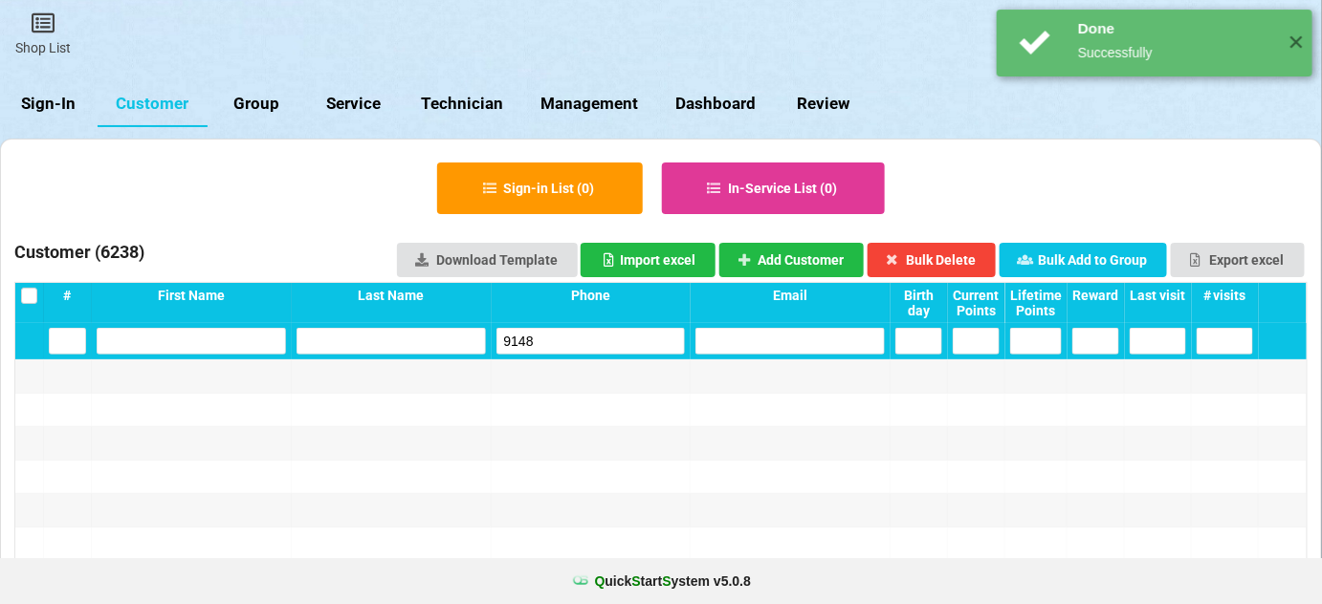
click at [568, 348] on input "9148" at bounding box center [590, 341] width 189 height 27
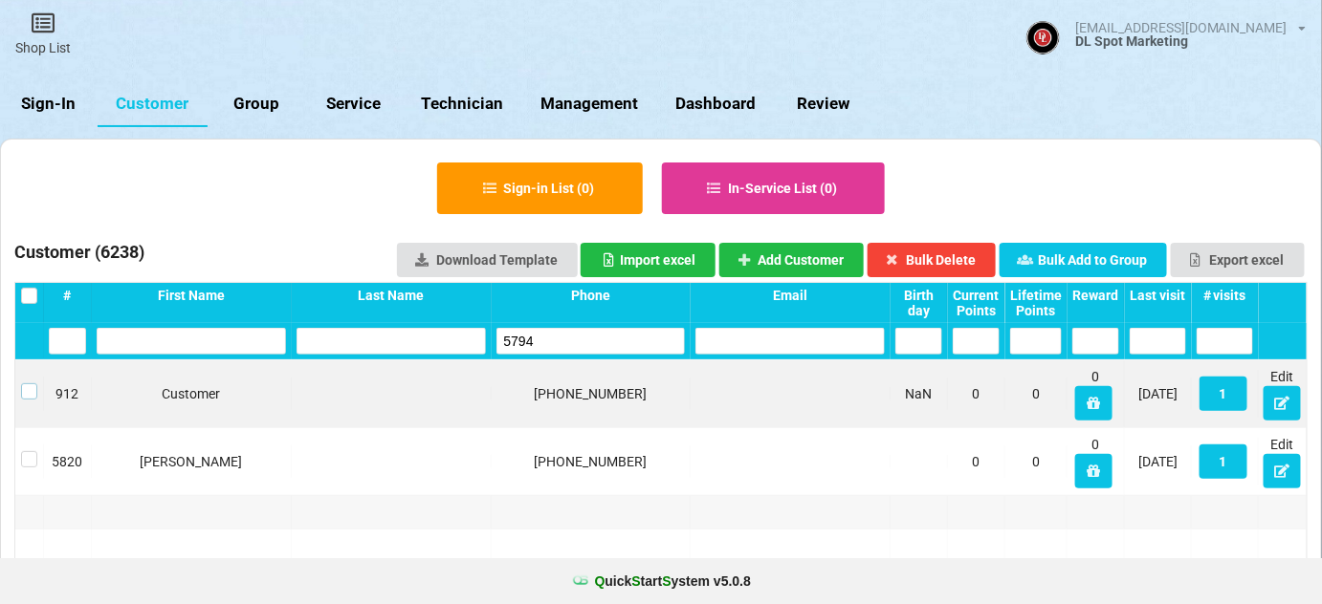
click at [28, 384] on label at bounding box center [29, 384] width 16 height 0
click at [960, 262] on button "Bulk Delete" at bounding box center [931, 260] width 129 height 34
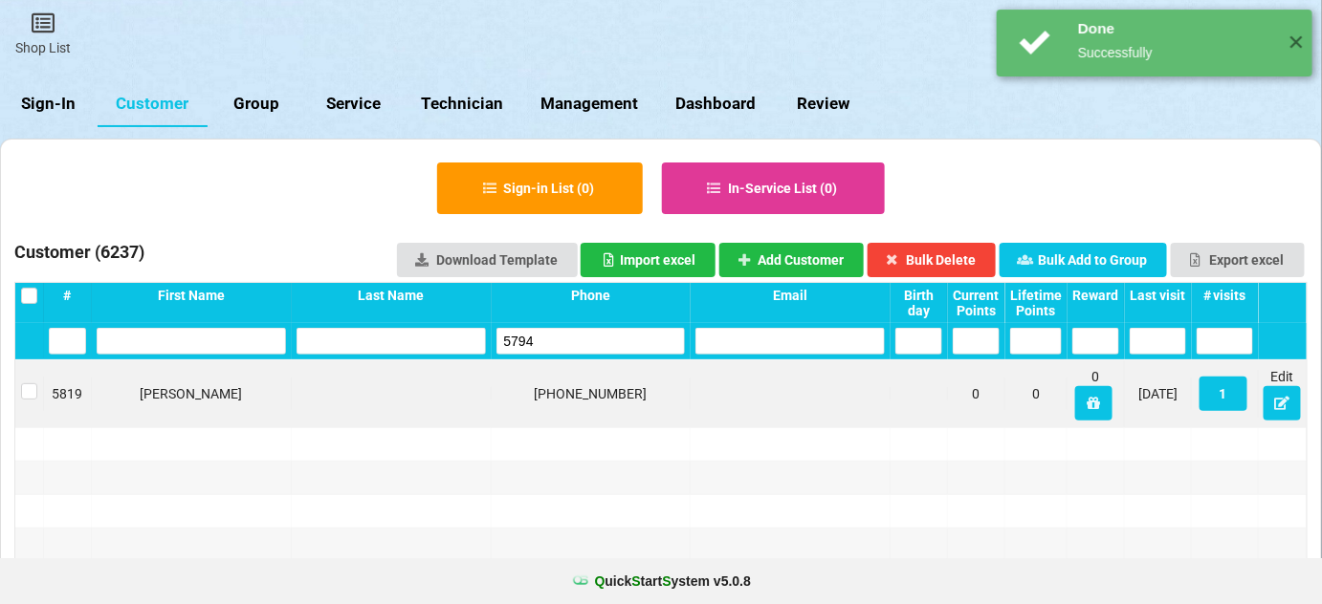
click at [568, 338] on input "5794" at bounding box center [590, 341] width 189 height 27
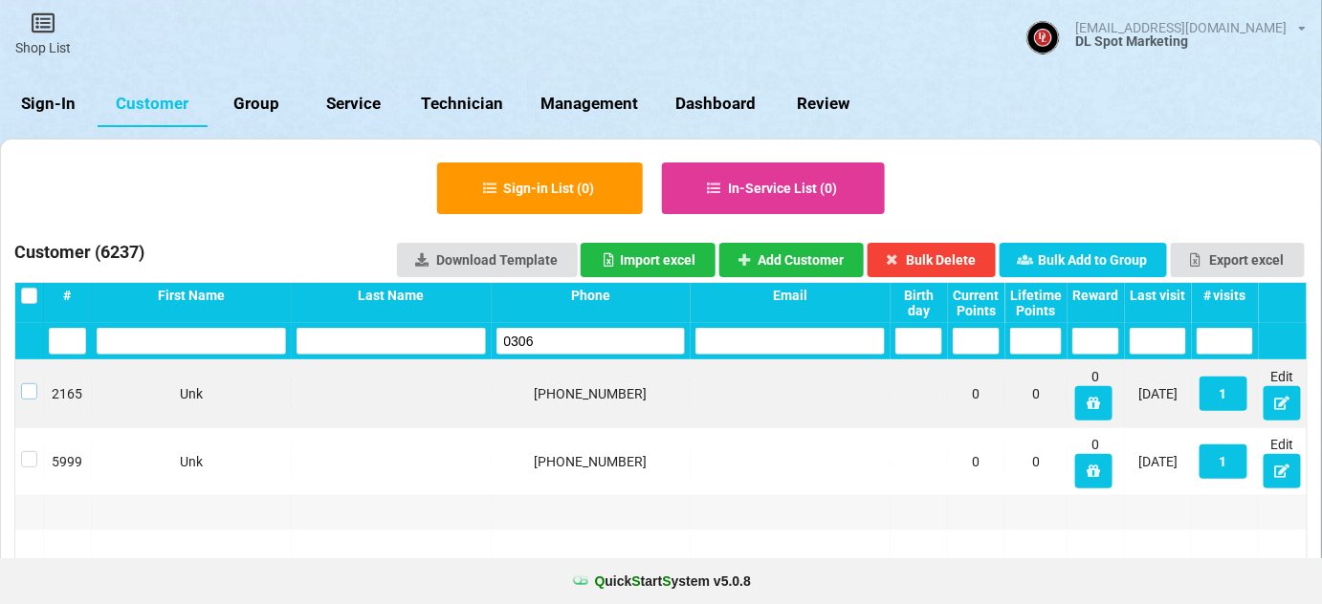
click at [27, 384] on label at bounding box center [29, 384] width 16 height 0
click at [939, 256] on button "Bulk Delete" at bounding box center [931, 260] width 129 height 34
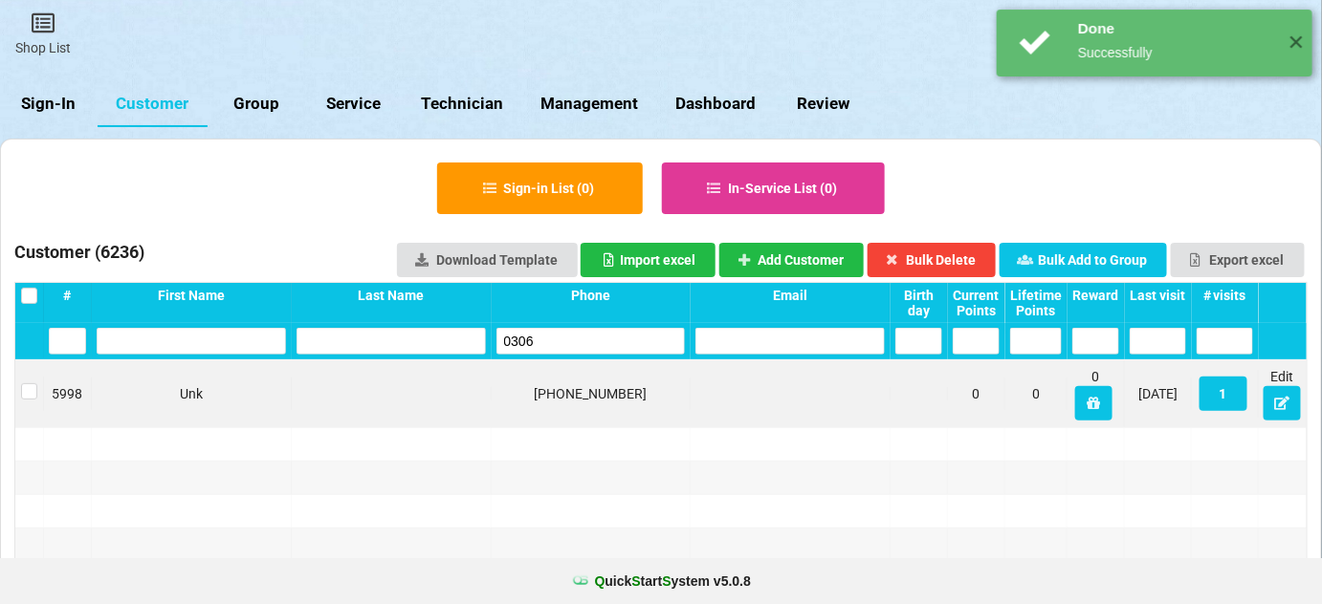
click at [568, 339] on input "0306" at bounding box center [590, 341] width 189 height 27
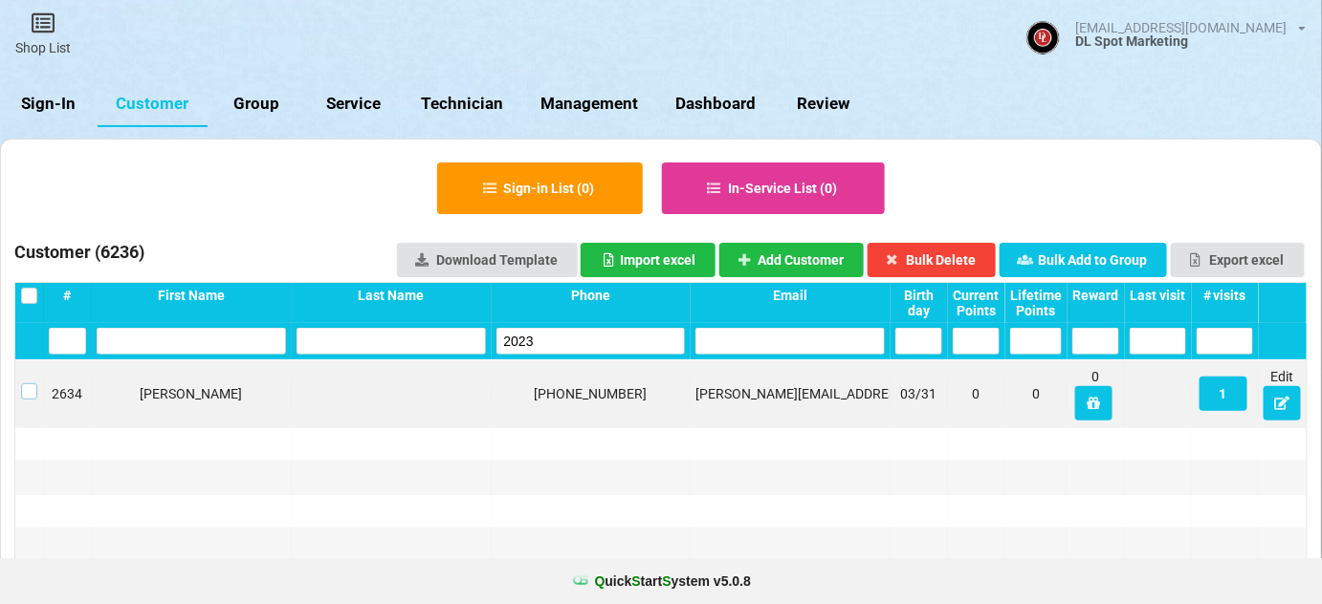
click at [24, 384] on label at bounding box center [29, 384] width 16 height 0
click at [960, 257] on button "Bulk Delete" at bounding box center [931, 260] width 129 height 34
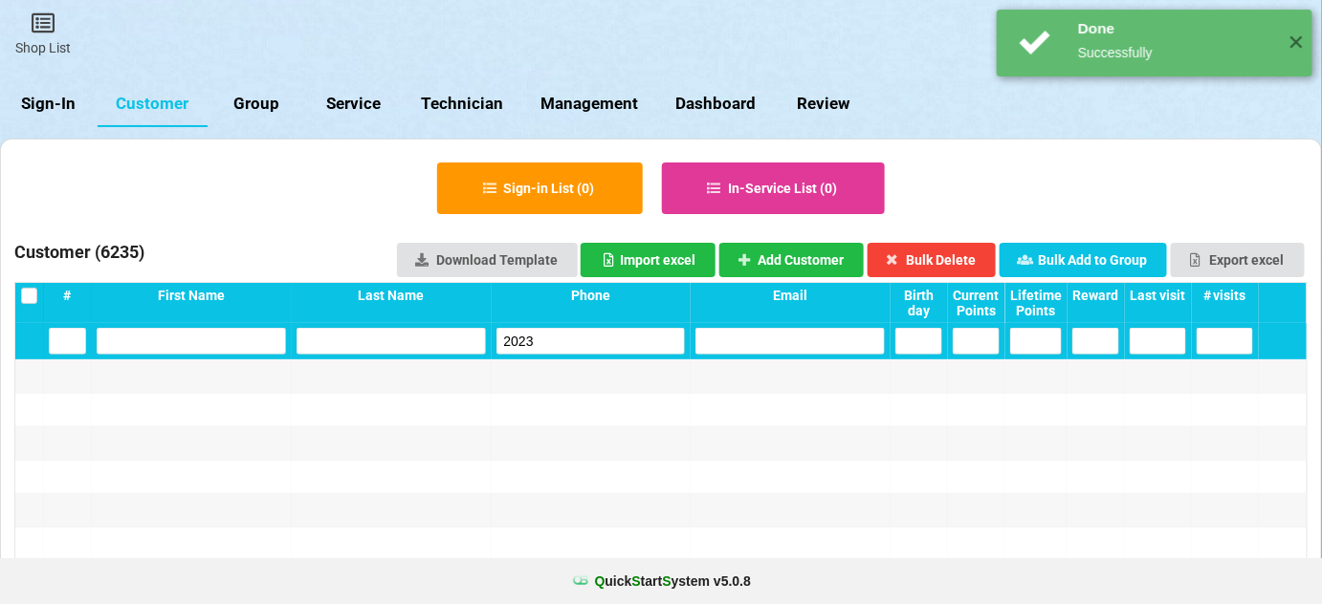
click at [569, 333] on input "2023" at bounding box center [590, 341] width 189 height 27
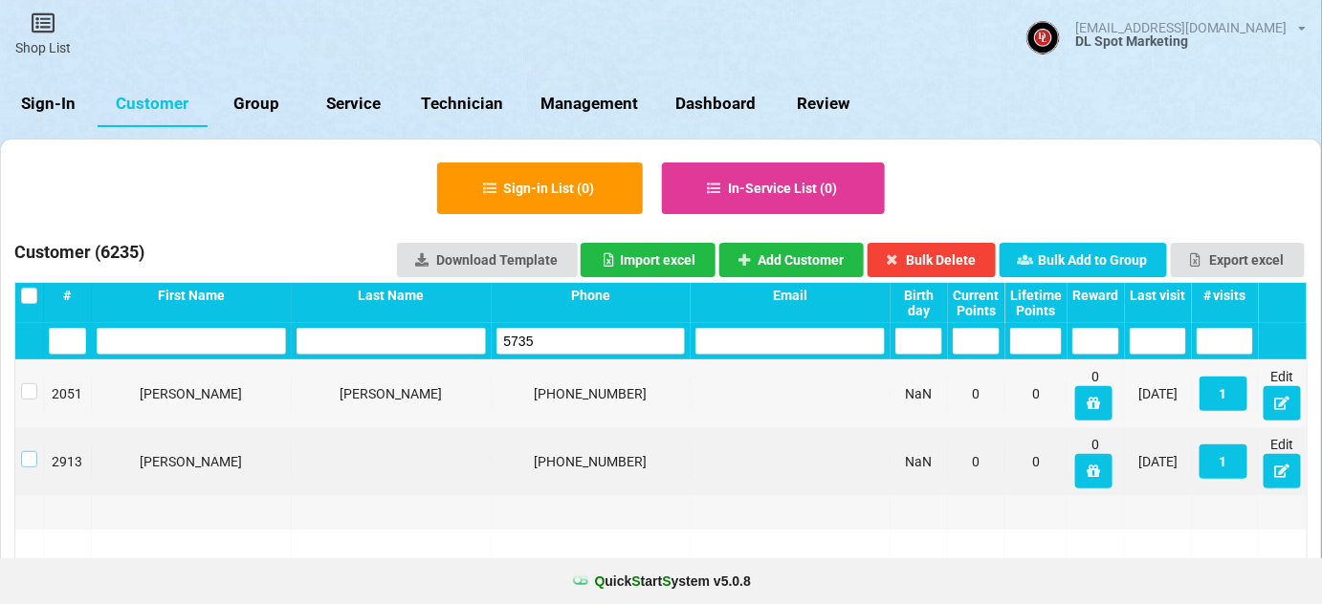
drag, startPoint x: 28, startPoint y: 462, endPoint x: 43, endPoint y: 463, distance: 15.3
click at [30, 451] on label at bounding box center [29, 451] width 16 height 0
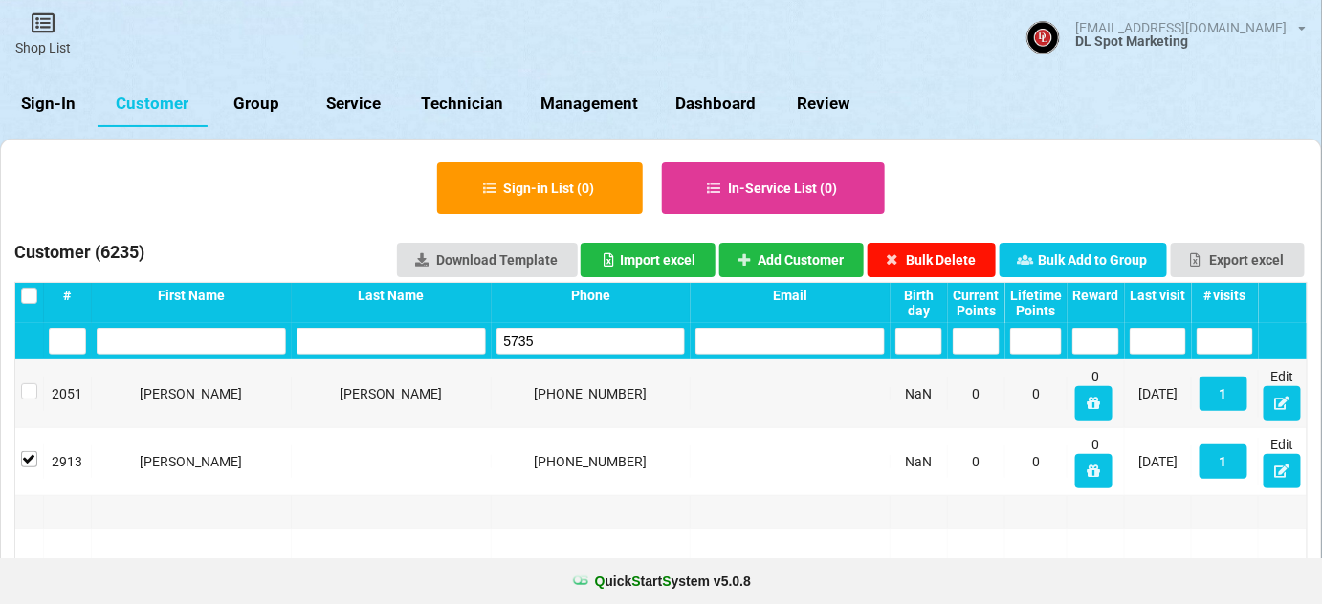
click at [945, 267] on button "Bulk Delete" at bounding box center [931, 260] width 129 height 34
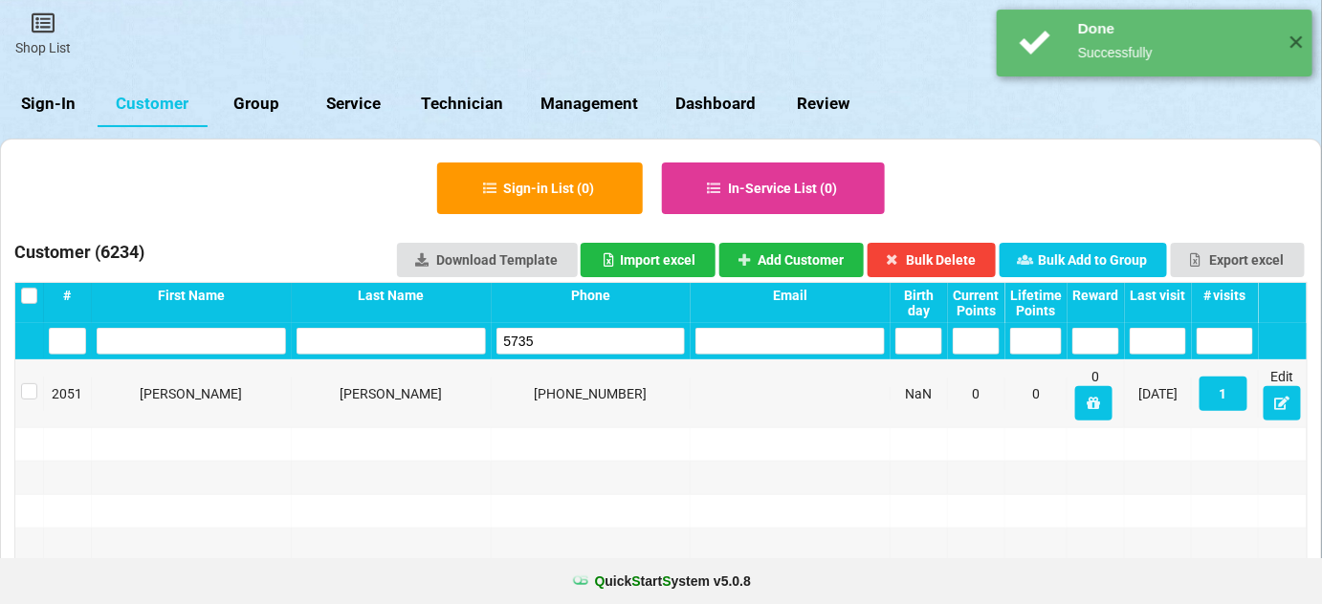
click at [571, 337] on input "5735" at bounding box center [590, 341] width 189 height 27
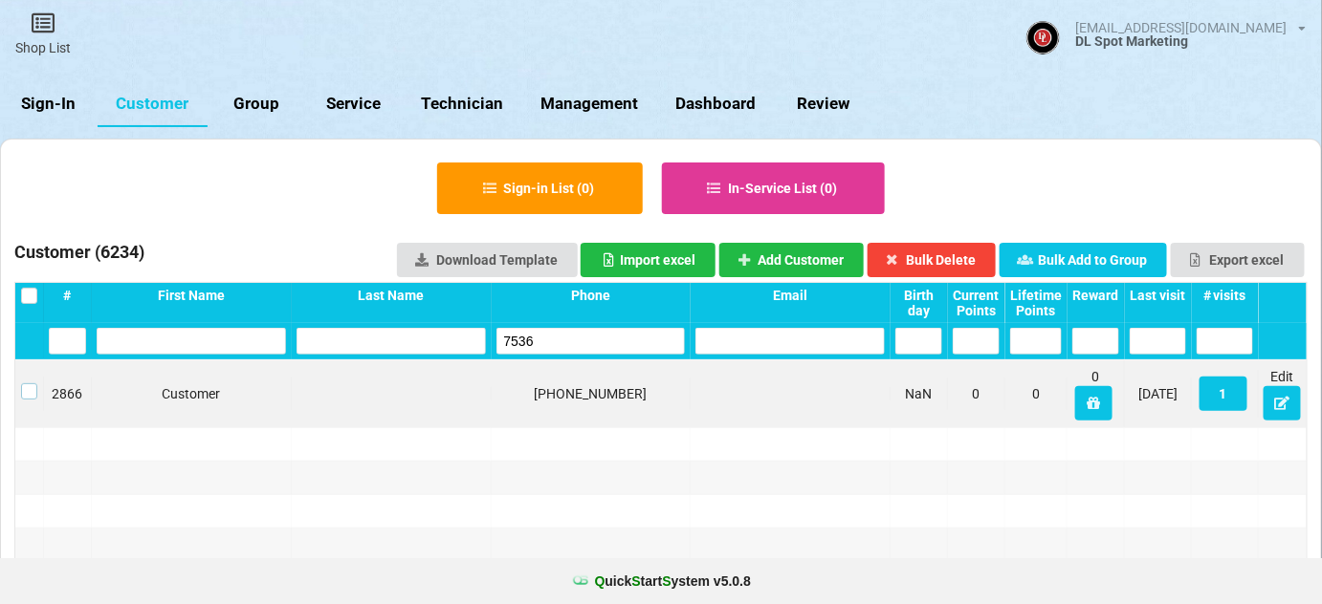
click at [27, 384] on label at bounding box center [29, 384] width 16 height 0
click at [972, 260] on button "Bulk Delete" at bounding box center [931, 260] width 129 height 34
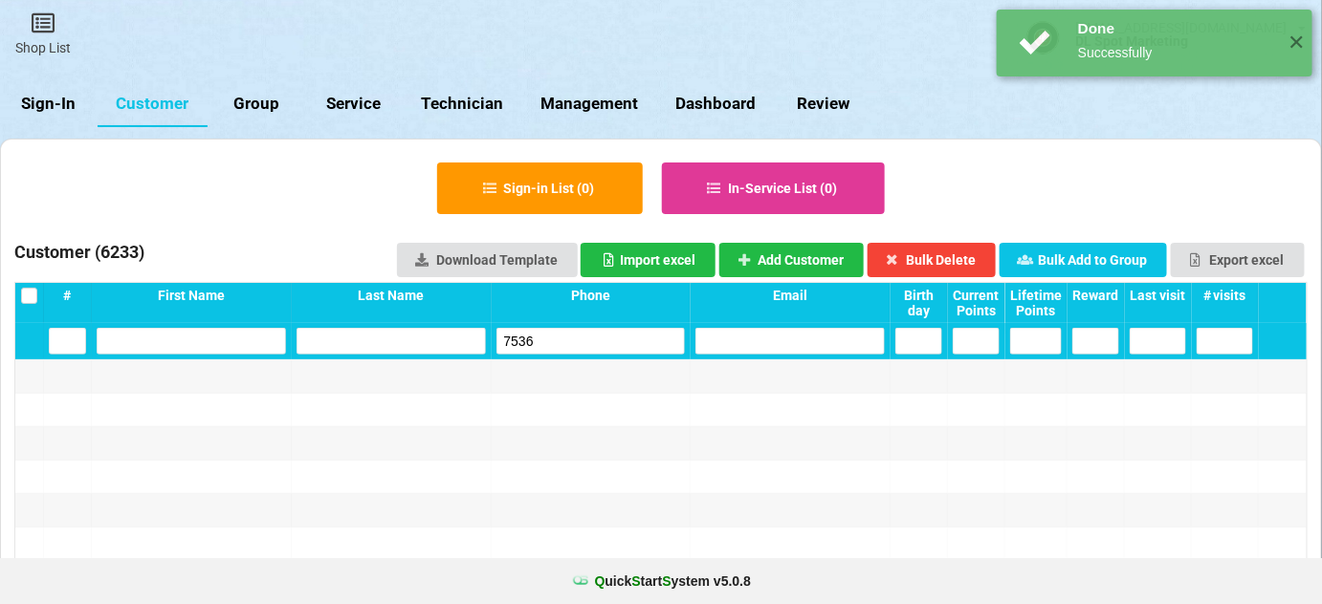
click at [584, 338] on input "7536" at bounding box center [590, 341] width 189 height 27
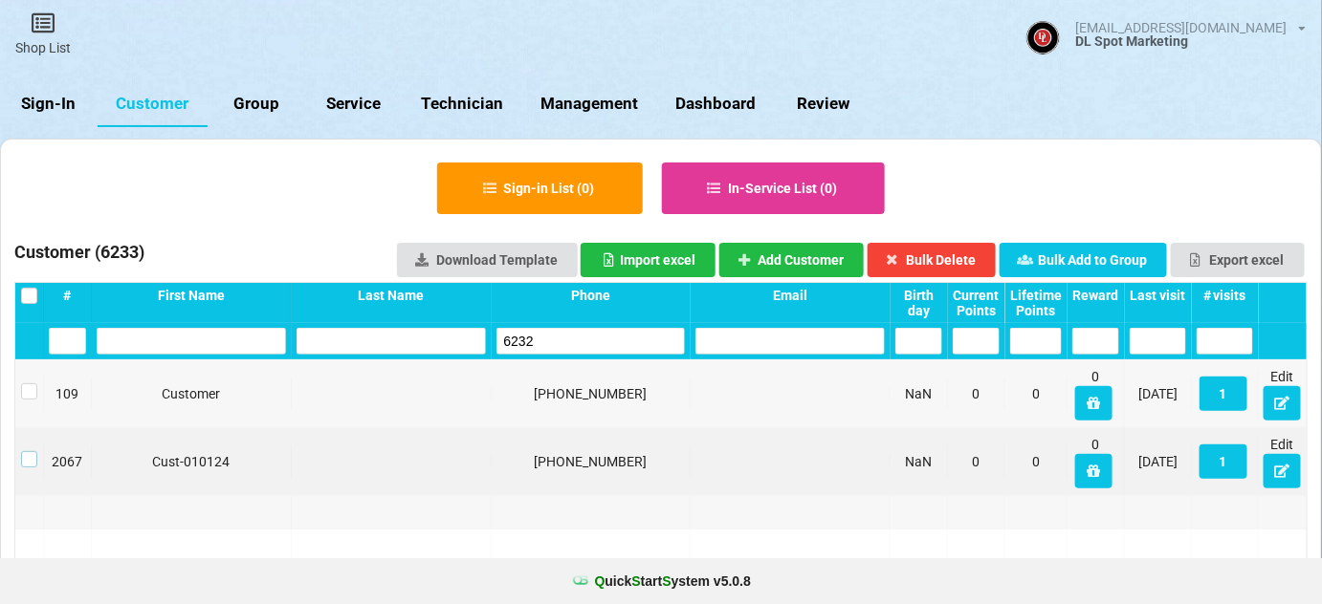
click at [31, 451] on label at bounding box center [29, 451] width 16 height 0
click at [971, 250] on button "Bulk Delete" at bounding box center [931, 260] width 129 height 34
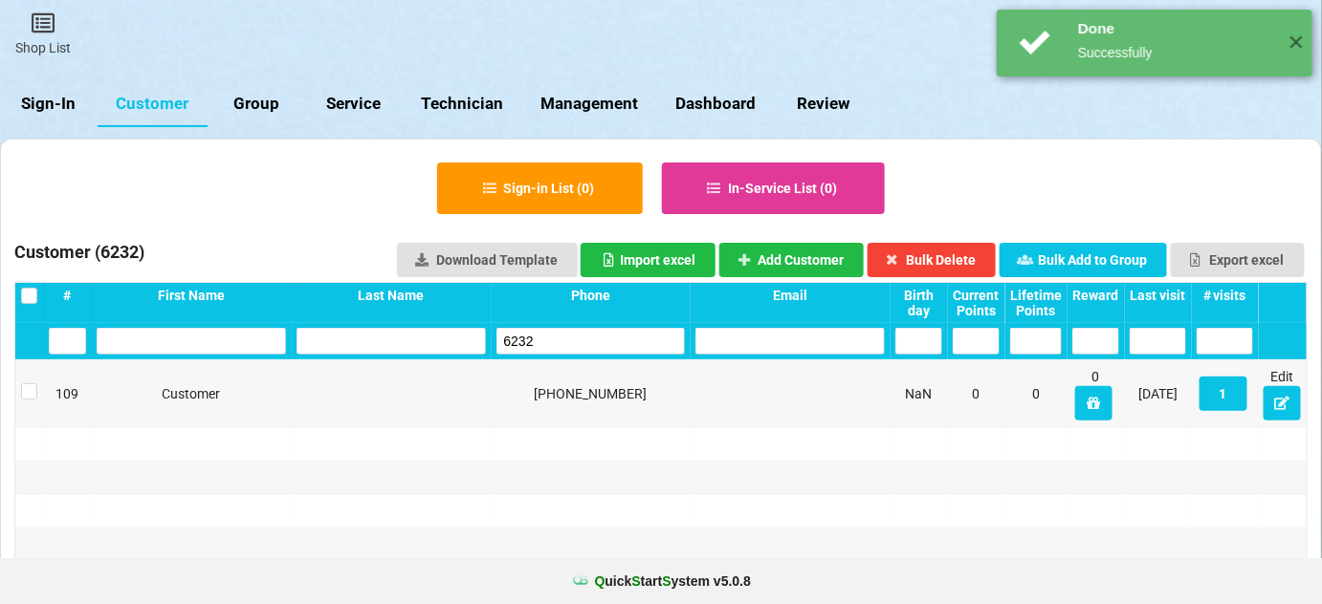
click at [591, 348] on input "6232" at bounding box center [590, 341] width 189 height 27
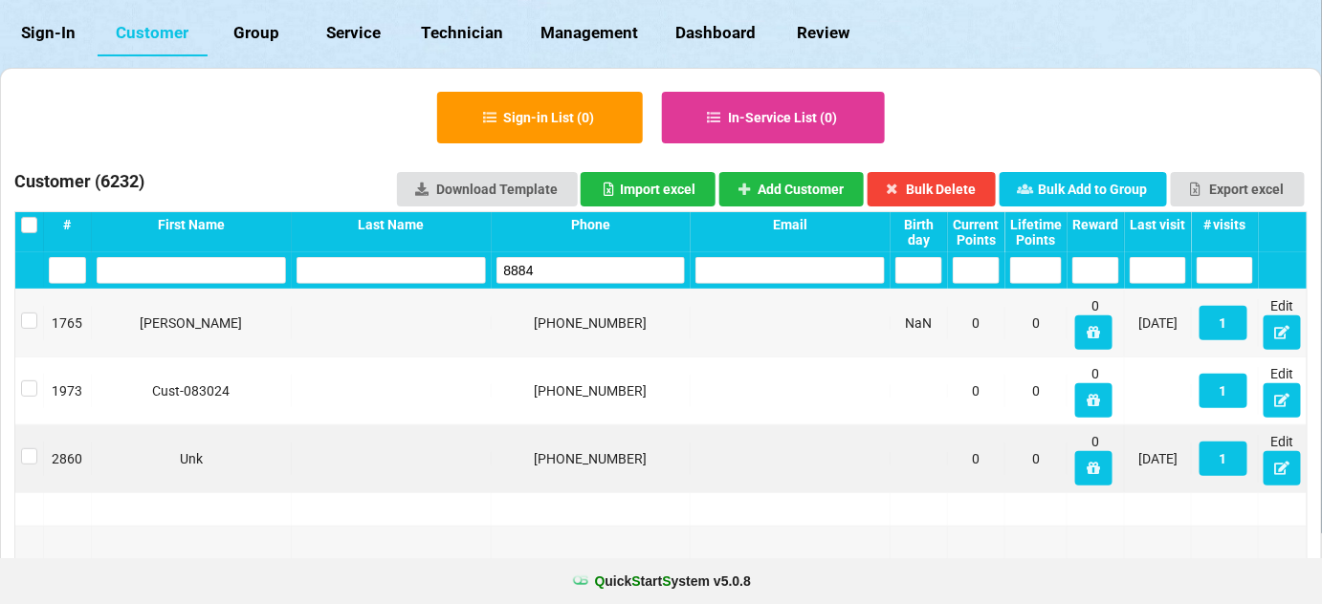
scroll to position [116, 0]
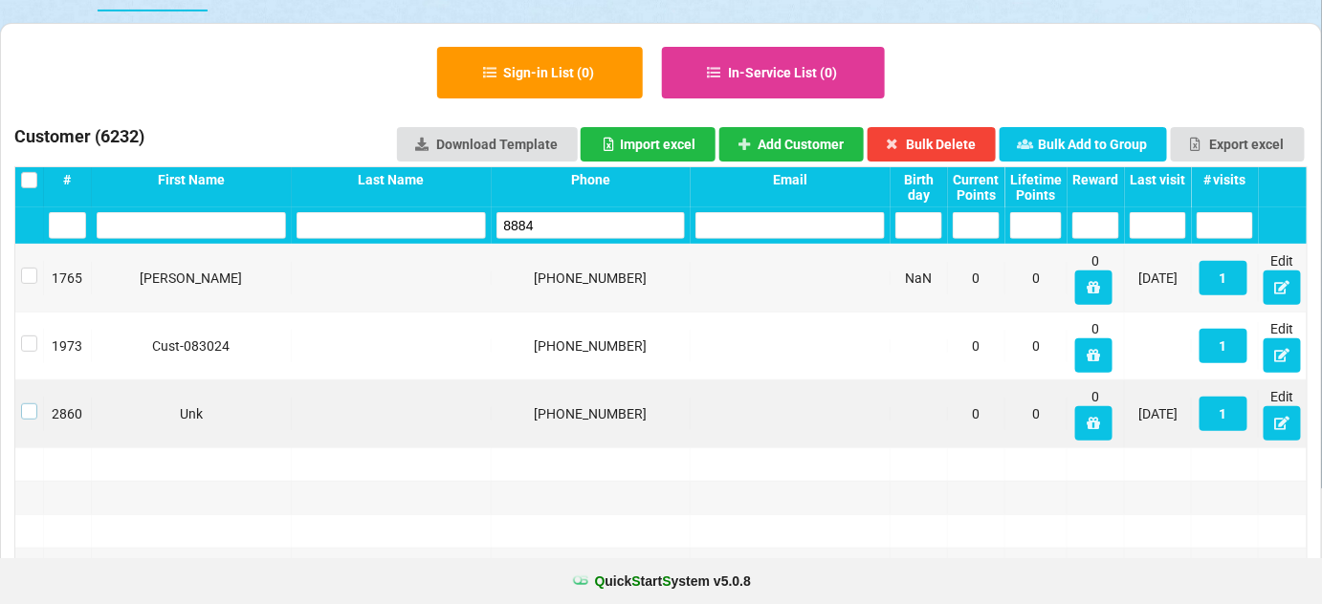
click at [29, 404] on label at bounding box center [29, 404] width 16 height 0
click at [981, 145] on button "Bulk Delete" at bounding box center [931, 144] width 129 height 34
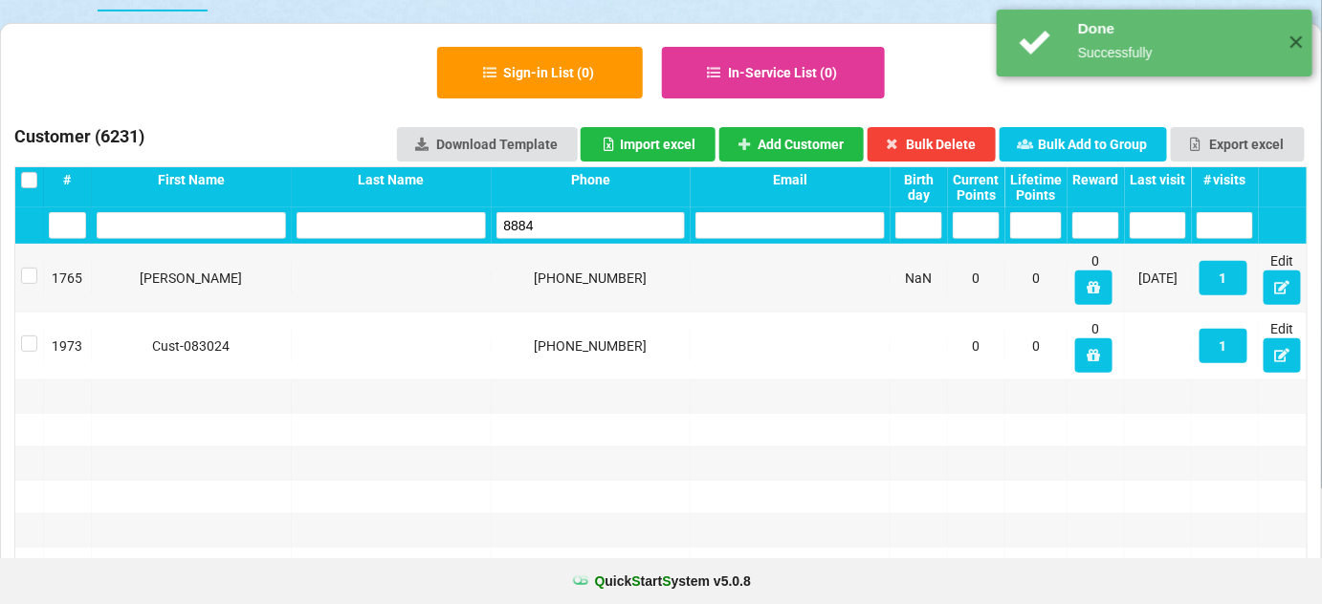
click at [565, 226] on input "8884" at bounding box center [590, 225] width 189 height 27
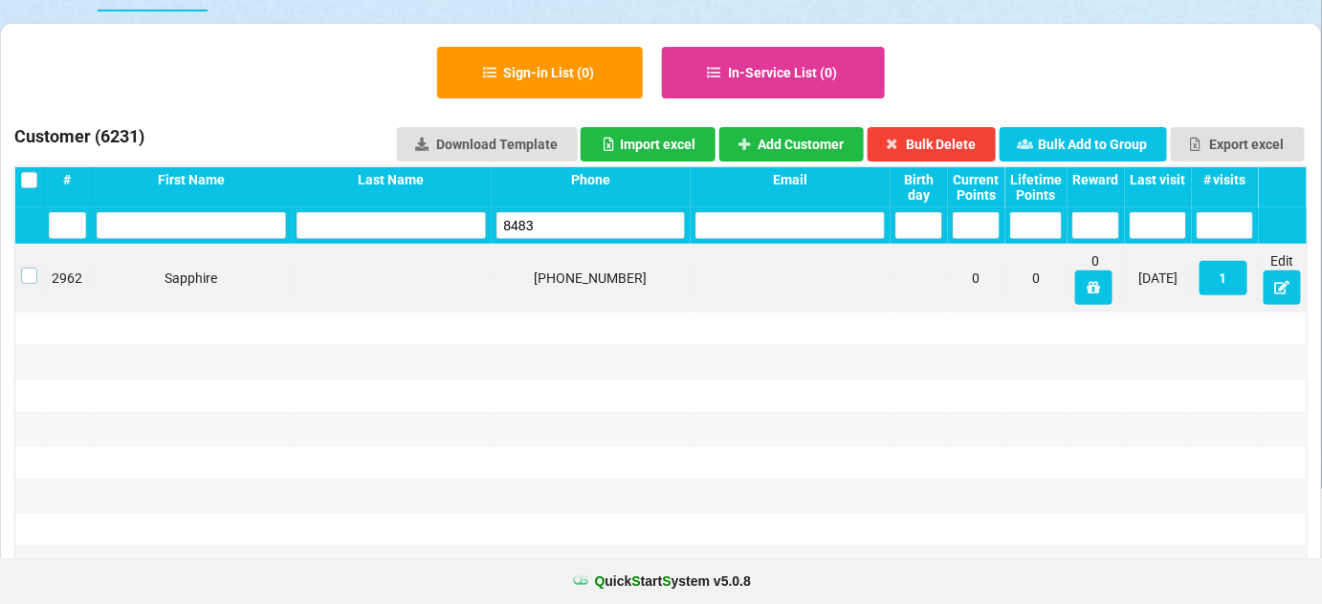
click at [27, 268] on label at bounding box center [29, 268] width 16 height 0
click at [951, 147] on button "Bulk Delete" at bounding box center [931, 144] width 129 height 34
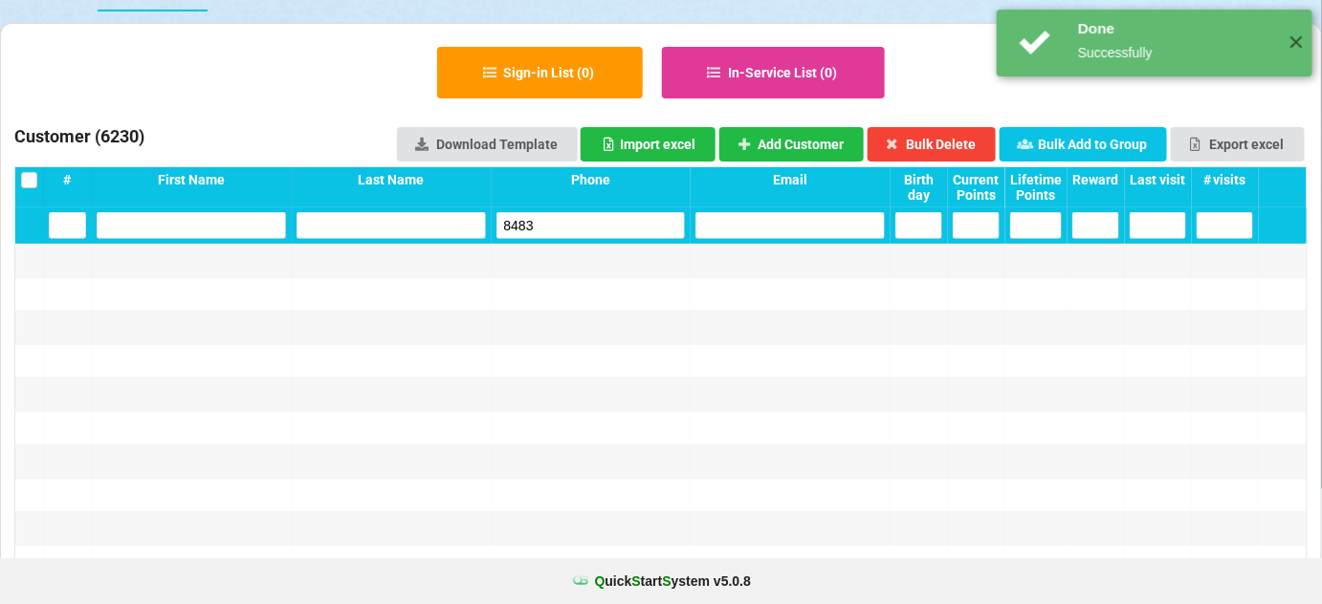
click at [560, 221] on input "8483" at bounding box center [590, 225] width 189 height 27
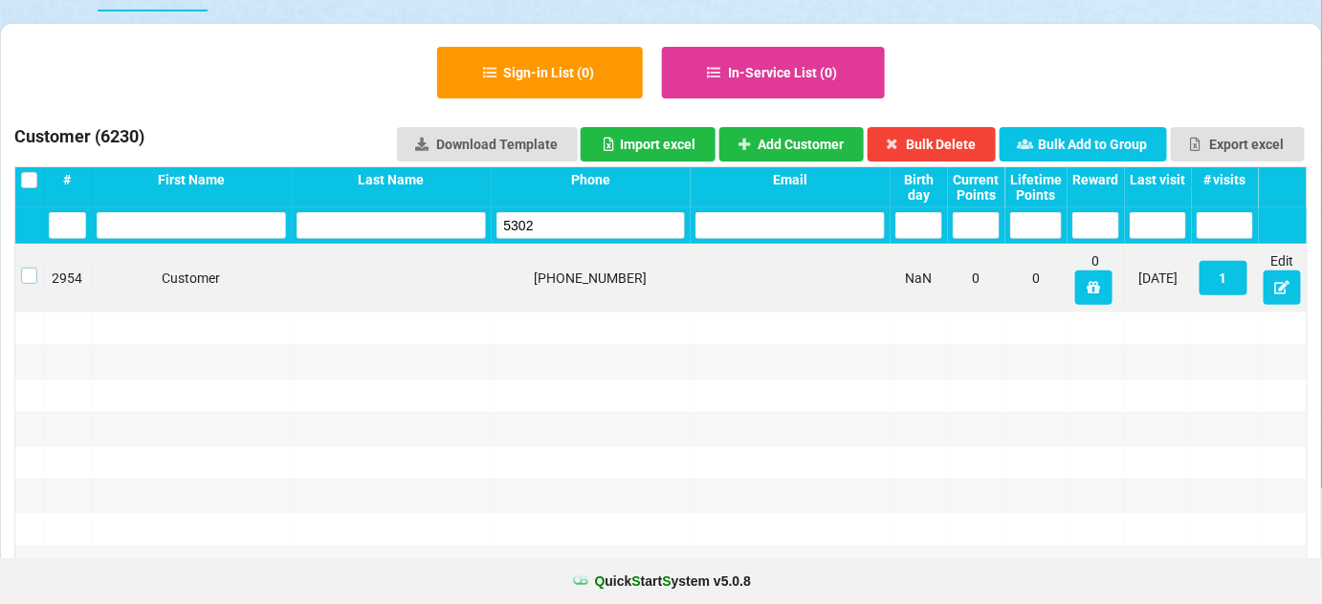
drag, startPoint x: 29, startPoint y: 273, endPoint x: 77, endPoint y: 264, distance: 49.5
click at [30, 268] on label at bounding box center [29, 268] width 16 height 0
drag, startPoint x: 951, startPoint y: 140, endPoint x: 942, endPoint y: 144, distance: 9.8
click at [951, 140] on button "Bulk Delete" at bounding box center [931, 144] width 129 height 34
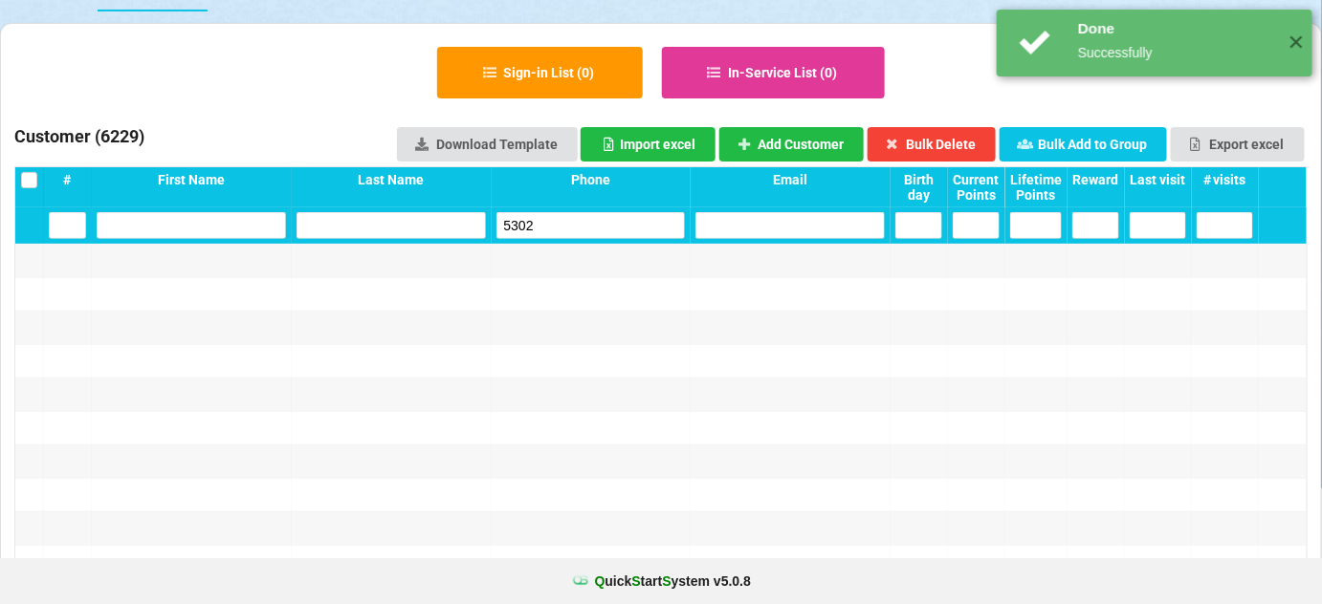
click at [594, 215] on input "5302" at bounding box center [590, 225] width 189 height 27
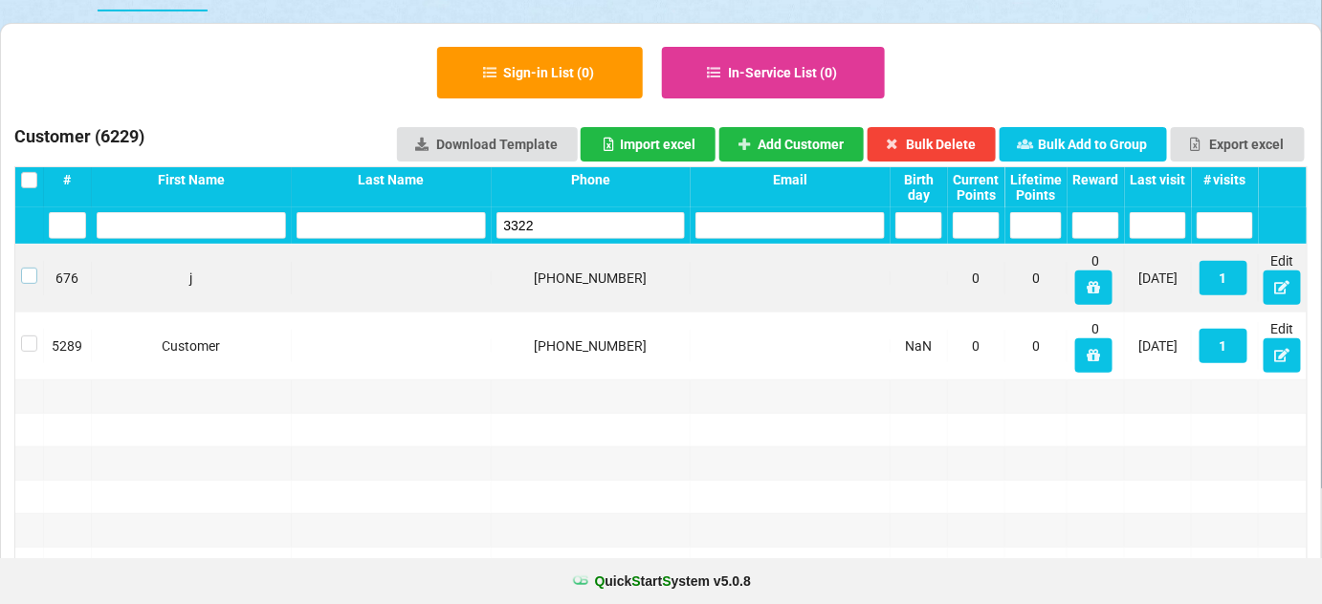
click at [28, 268] on label at bounding box center [29, 268] width 16 height 0
click at [943, 137] on button "Bulk Delete" at bounding box center [931, 144] width 129 height 34
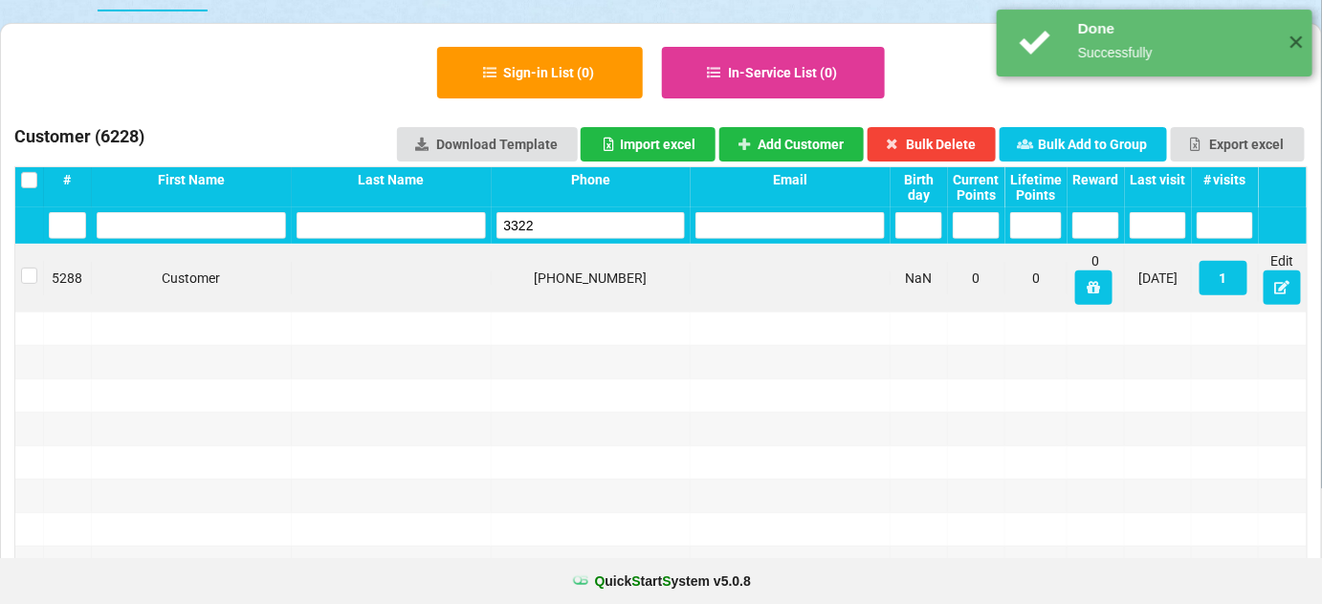
click at [583, 216] on input "3322" at bounding box center [590, 225] width 189 height 27
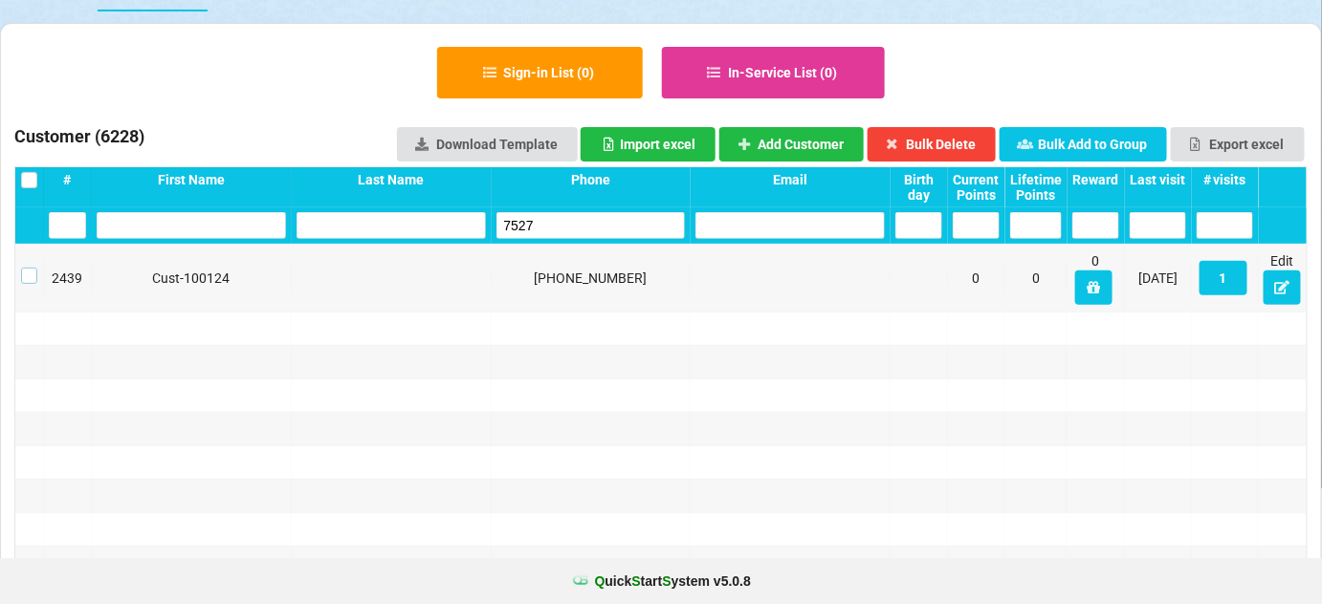
click at [29, 268] on label at bounding box center [29, 268] width 16 height 0
click at [972, 142] on button "Bulk Delete" at bounding box center [931, 144] width 129 height 34
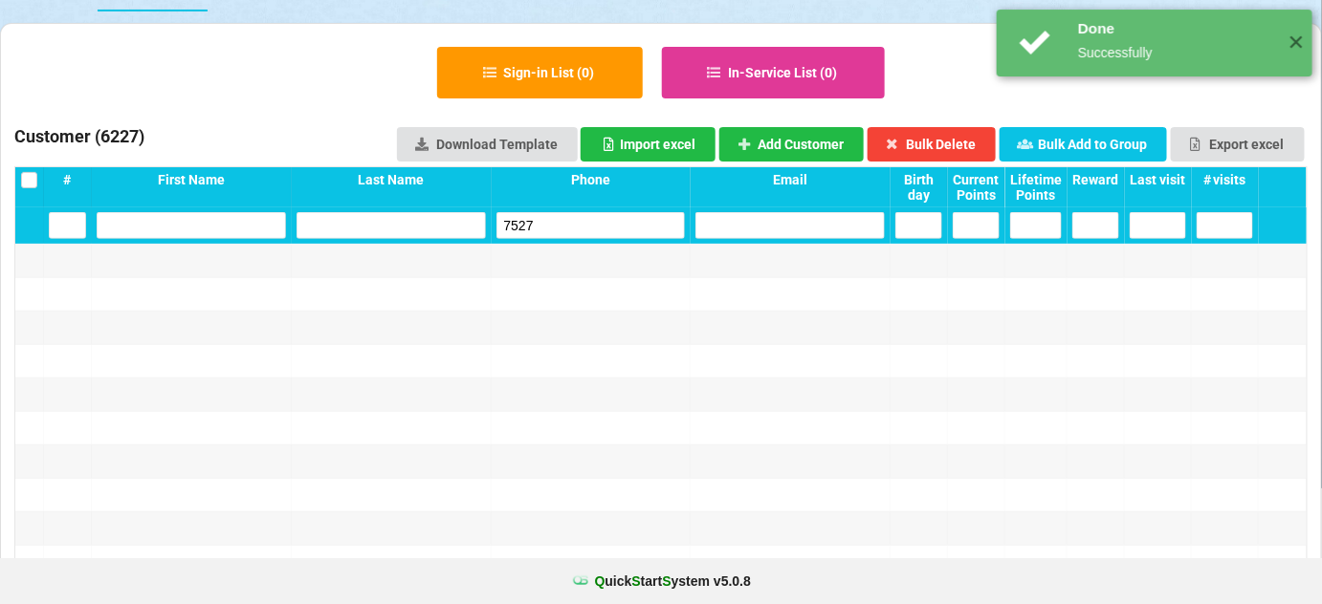
click at [571, 230] on input "7527" at bounding box center [590, 225] width 189 height 27
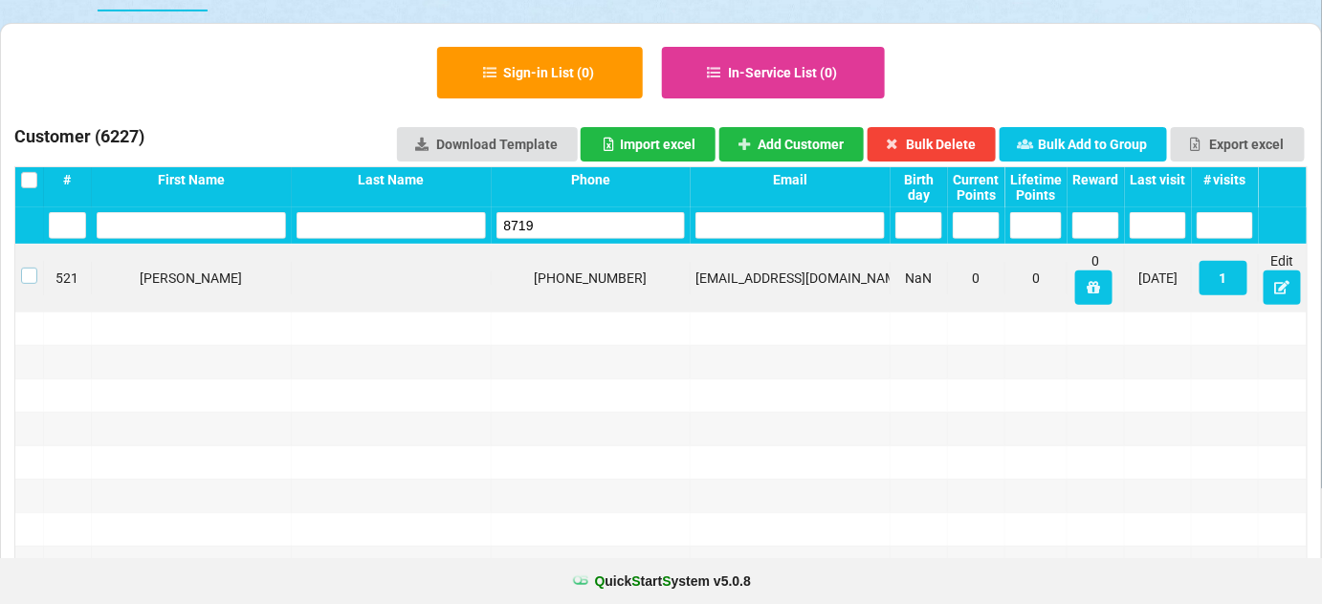
click at [33, 268] on label at bounding box center [29, 268] width 16 height 0
click at [928, 144] on button "Bulk Delete" at bounding box center [931, 144] width 129 height 34
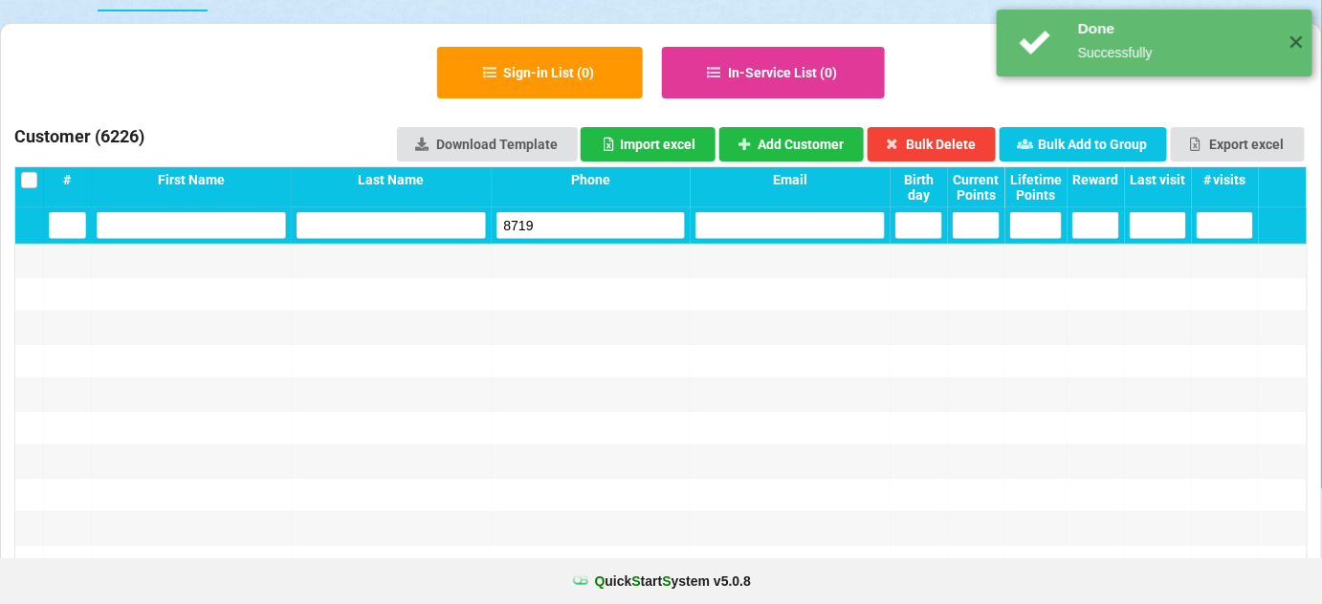
click at [585, 218] on input "8719" at bounding box center [590, 225] width 189 height 27
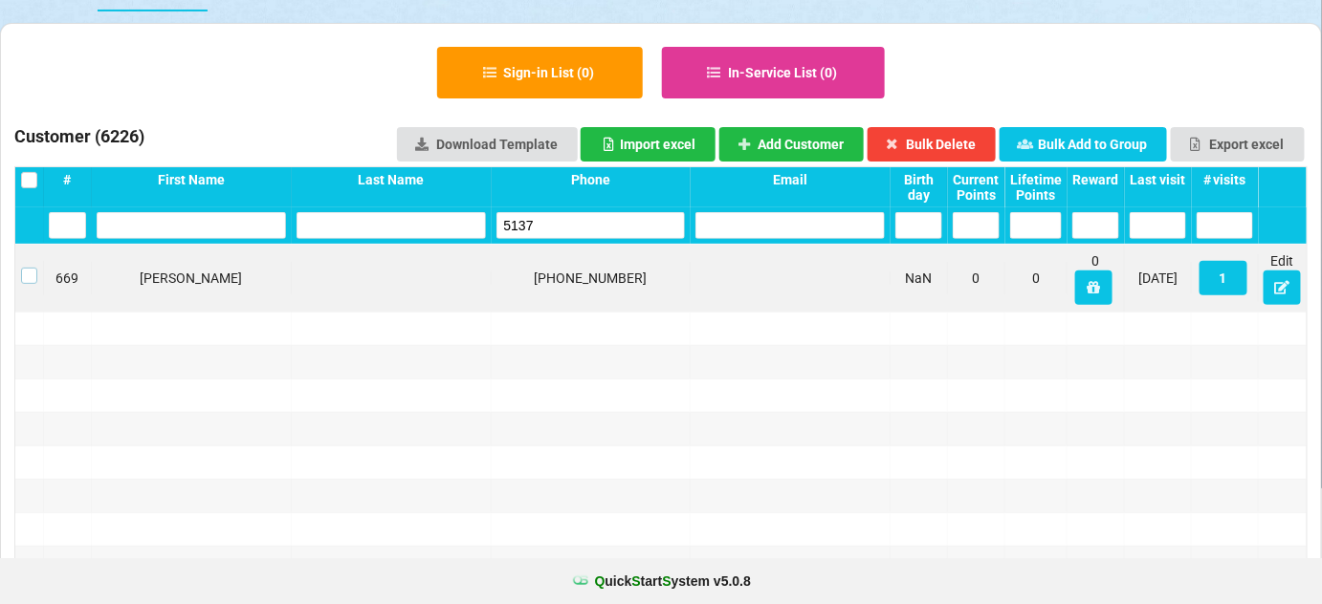
click at [22, 268] on label at bounding box center [29, 268] width 16 height 0
click at [933, 142] on button "Bulk Delete" at bounding box center [931, 144] width 129 height 34
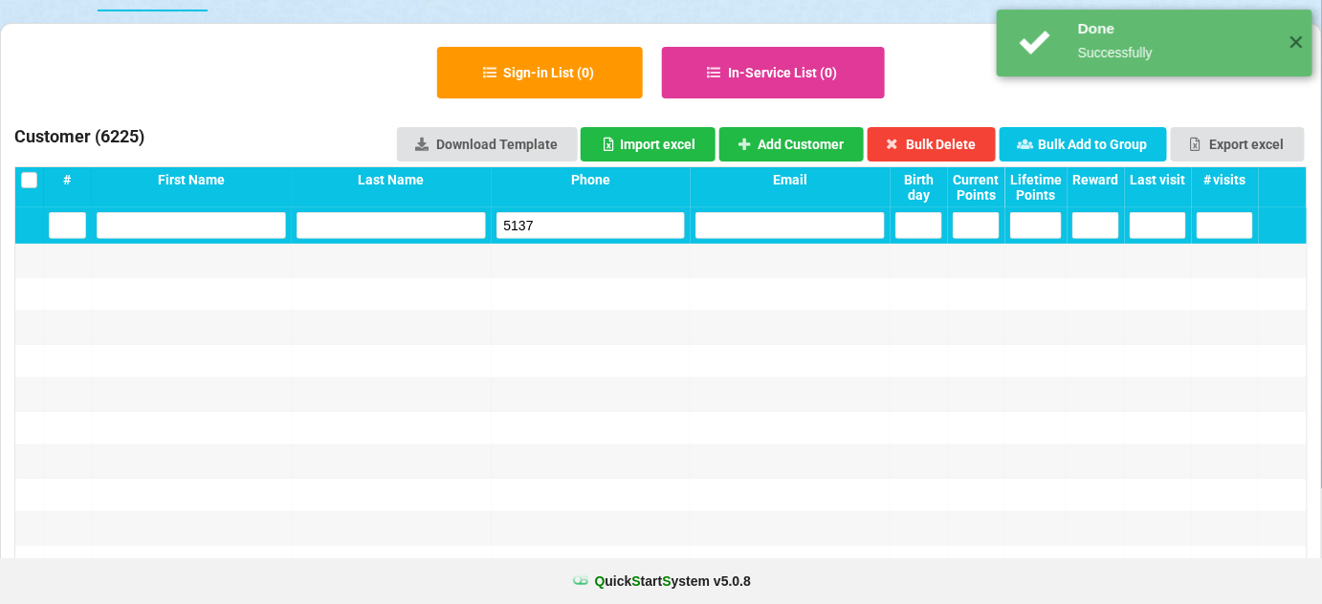
click at [543, 223] on input "5137" at bounding box center [590, 225] width 189 height 27
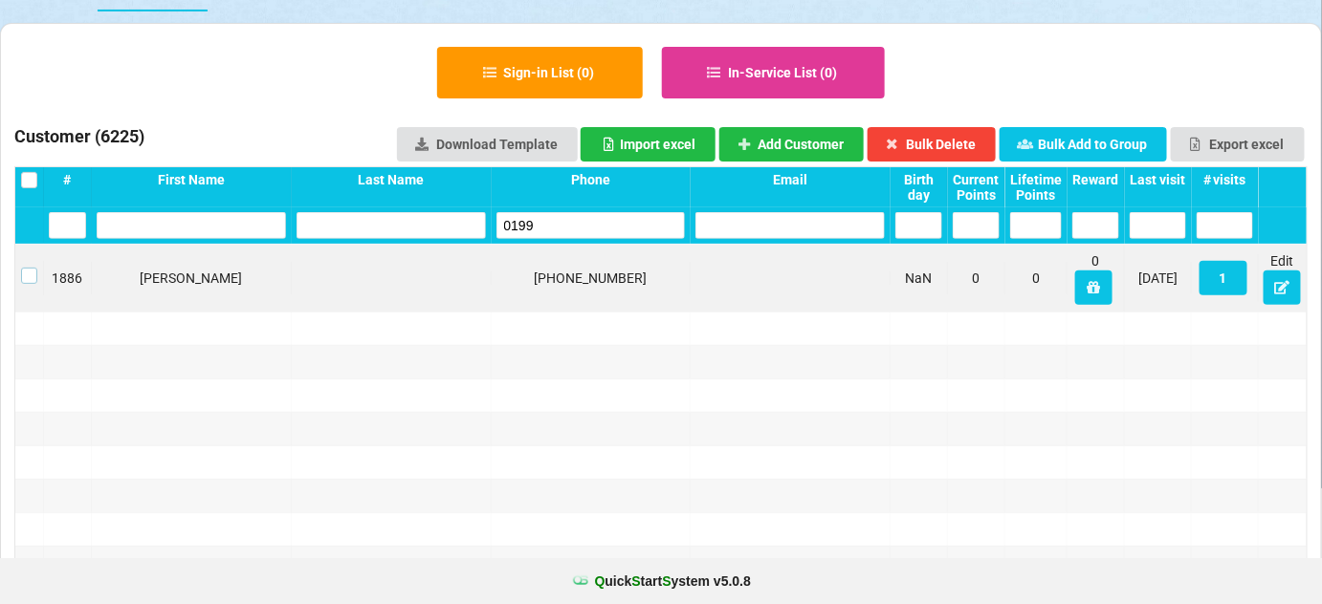
click at [28, 268] on label at bounding box center [29, 268] width 16 height 0
click at [947, 144] on button "Bulk Delete" at bounding box center [931, 144] width 129 height 34
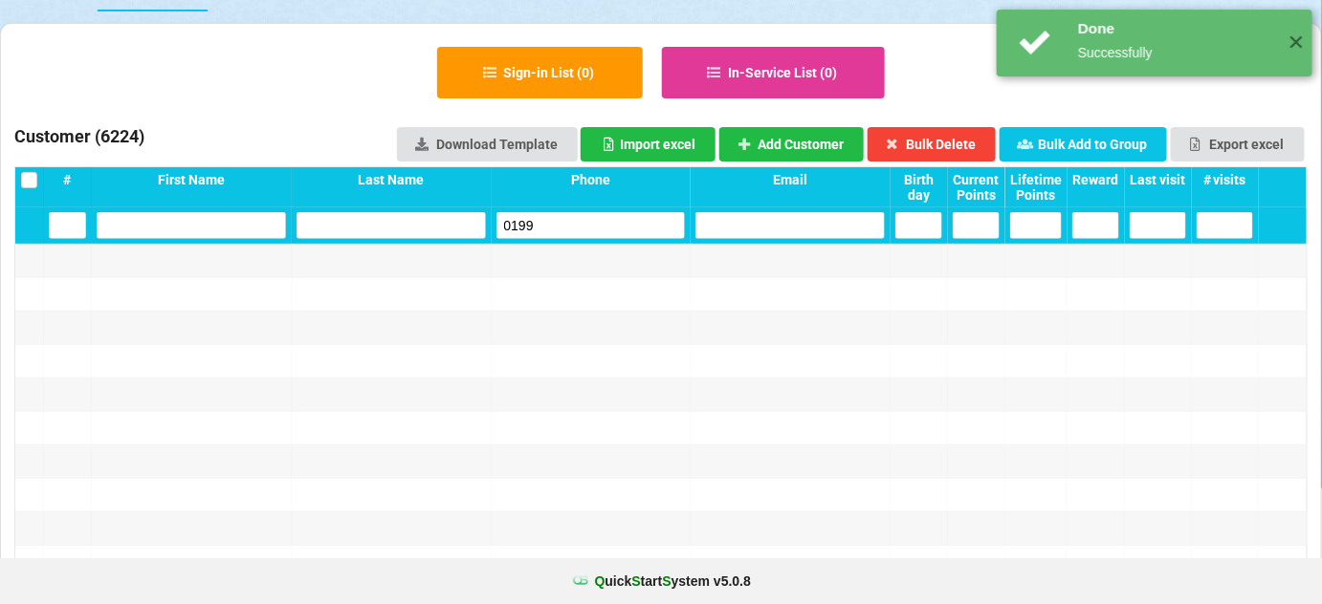
click at [576, 227] on input "0199" at bounding box center [590, 225] width 189 height 27
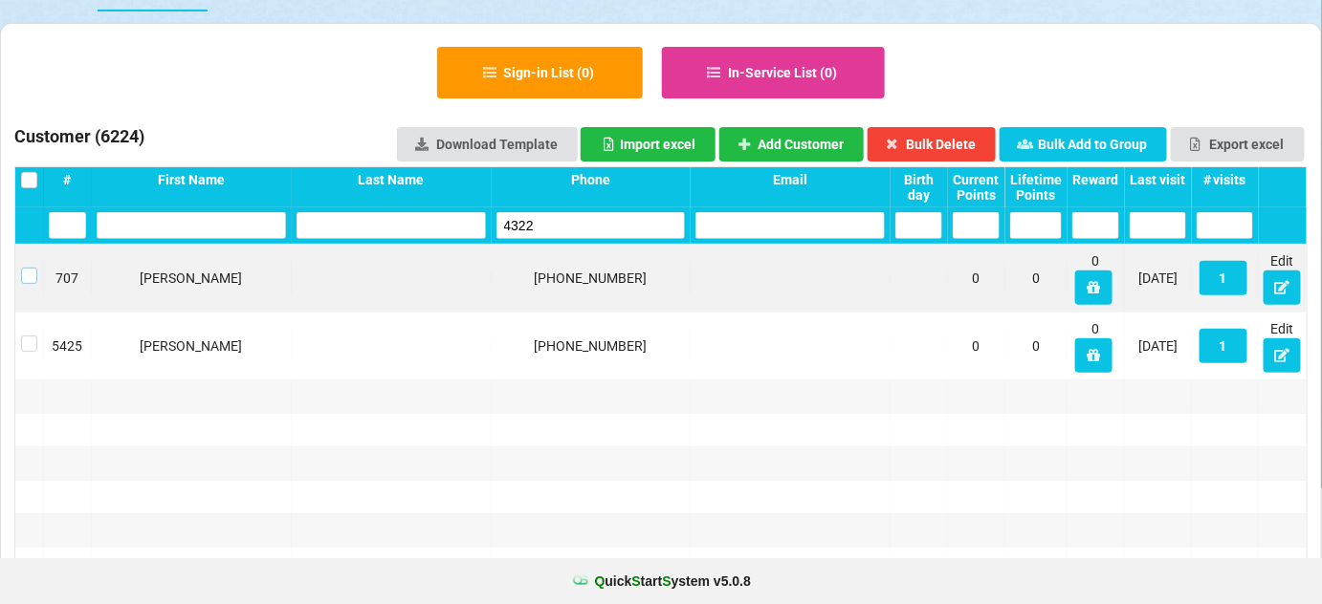
drag, startPoint x: 30, startPoint y: 274, endPoint x: 47, endPoint y: 271, distance: 17.5
click at [33, 268] on label at bounding box center [29, 268] width 16 height 0
click at [942, 149] on button "Bulk Delete" at bounding box center [931, 144] width 129 height 34
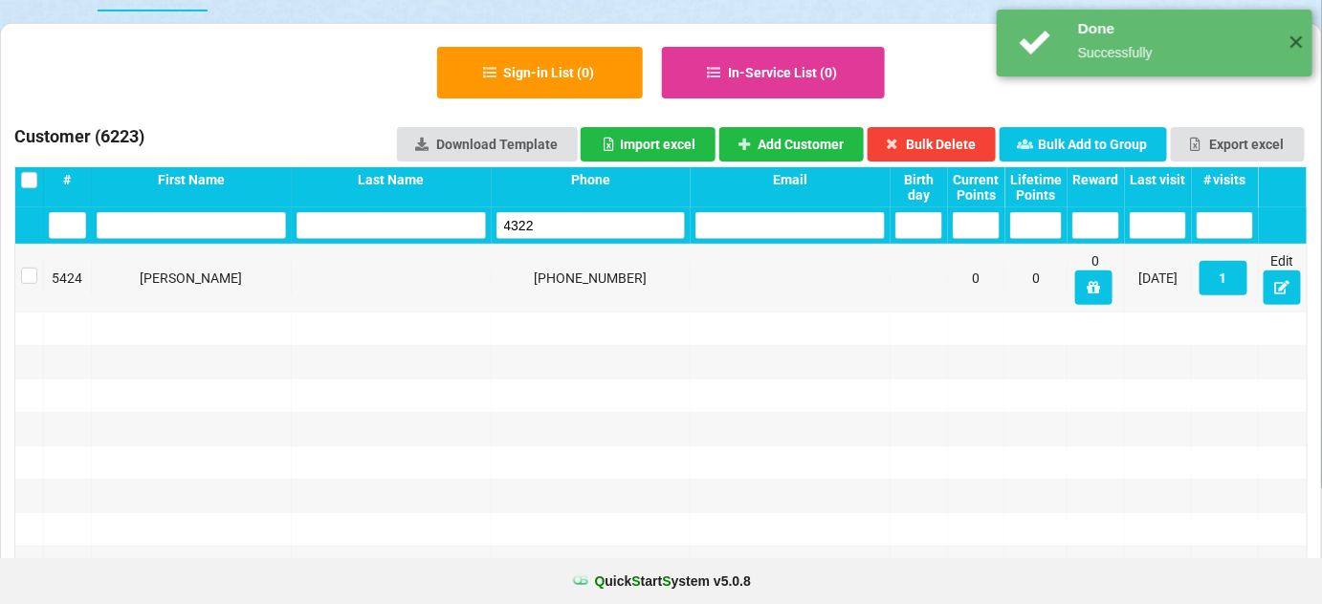
click at [561, 229] on input "4322" at bounding box center [590, 225] width 189 height 27
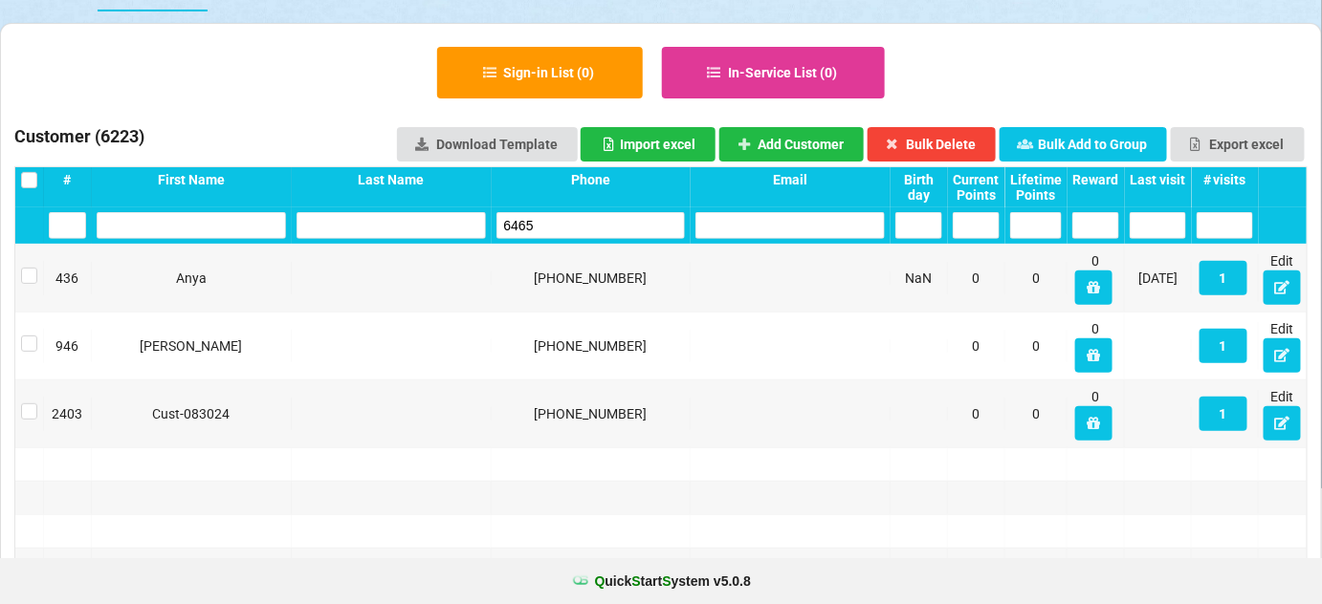
type input "6465"
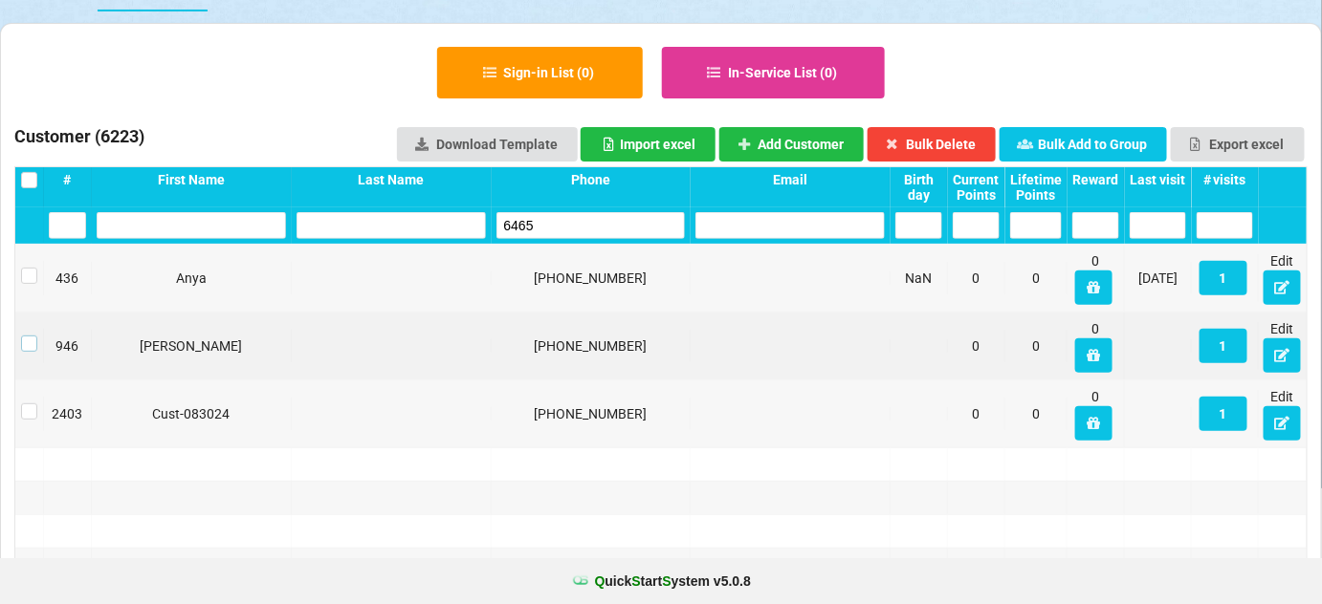
click at [28, 336] on label at bounding box center [29, 336] width 16 height 0
click at [958, 145] on button "Bulk Delete" at bounding box center [931, 144] width 129 height 34
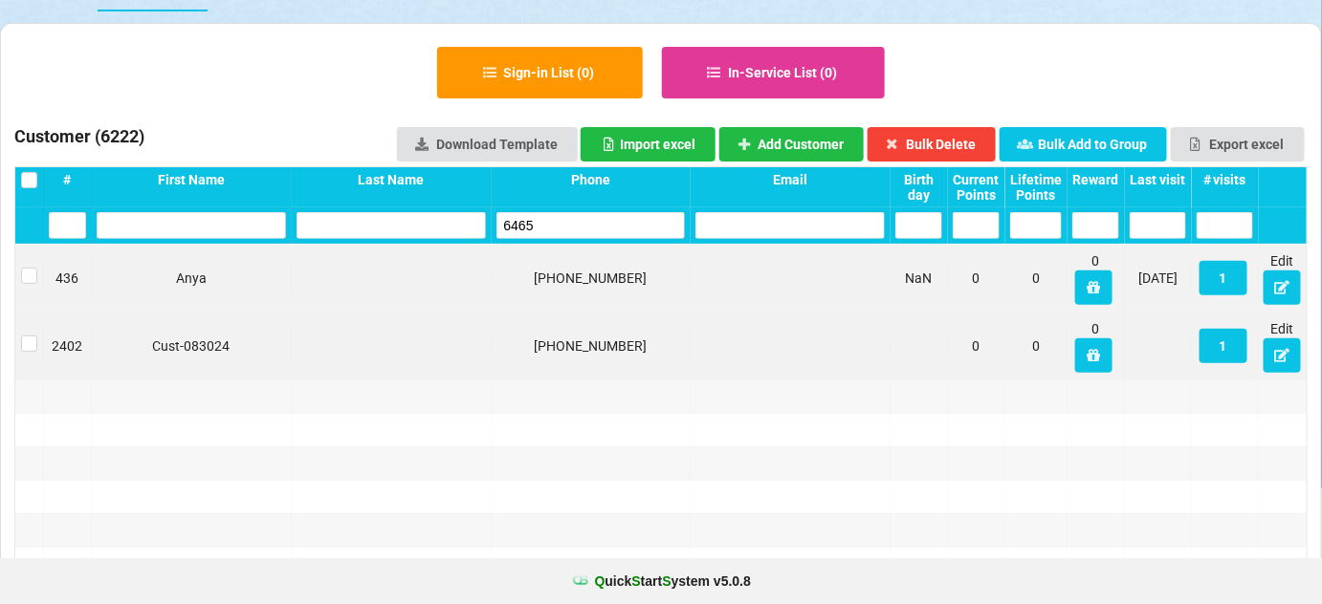
click at [626, 295] on div "436 Anya [PHONE_NUMBER] NaN 0 0 0 [DATE] 1 Edit" at bounding box center [660, 278] width 1291 height 67
